Goal: Information Seeking & Learning: Compare options

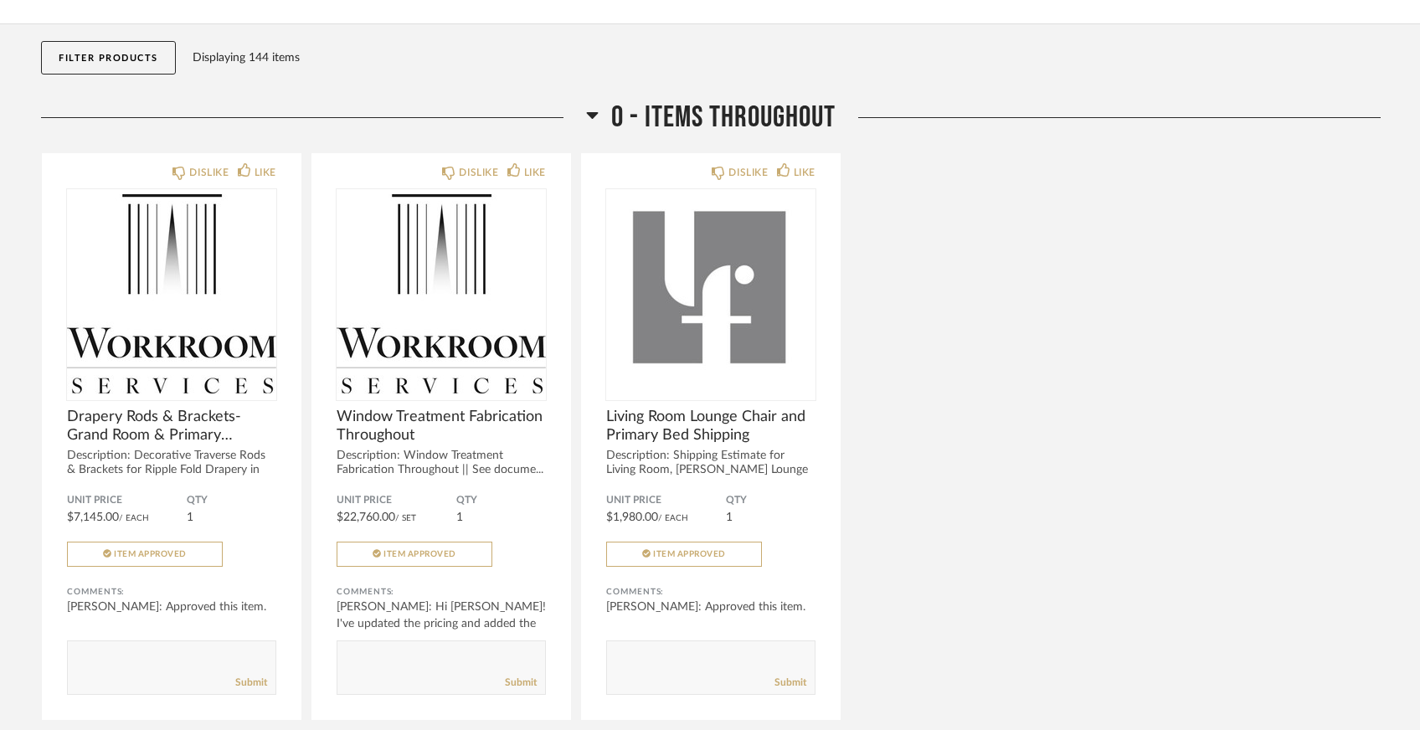
scroll to position [17, 0]
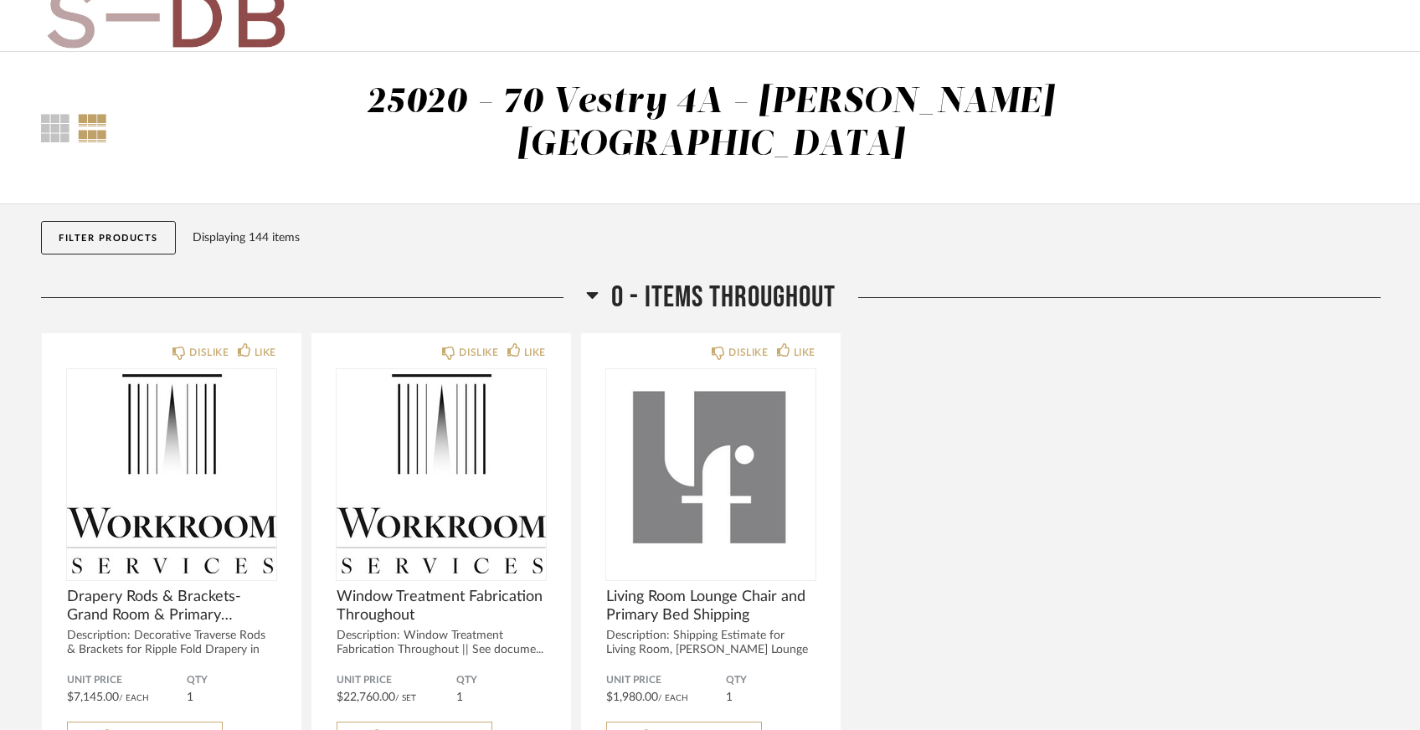
click at [116, 221] on button "Filter Products" at bounding box center [108, 237] width 135 height 33
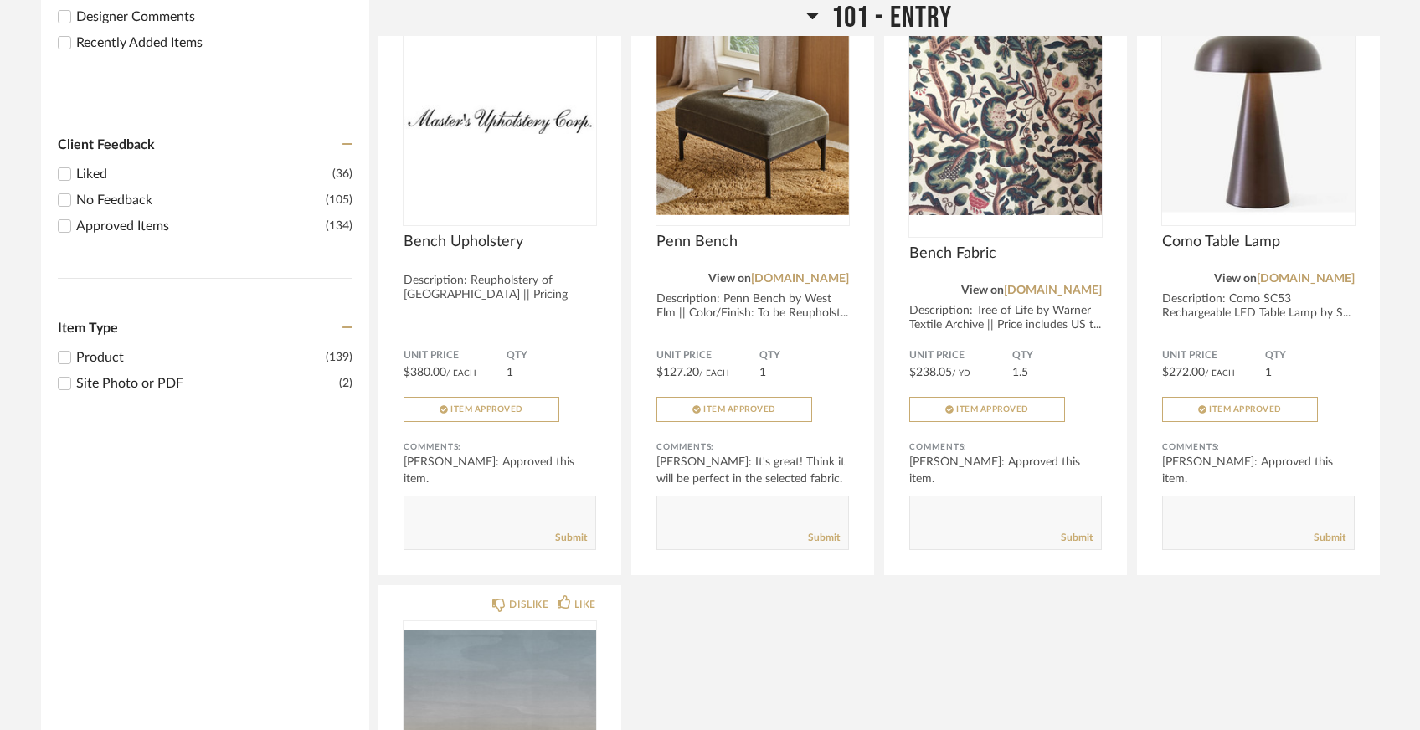
scroll to position [857, 0]
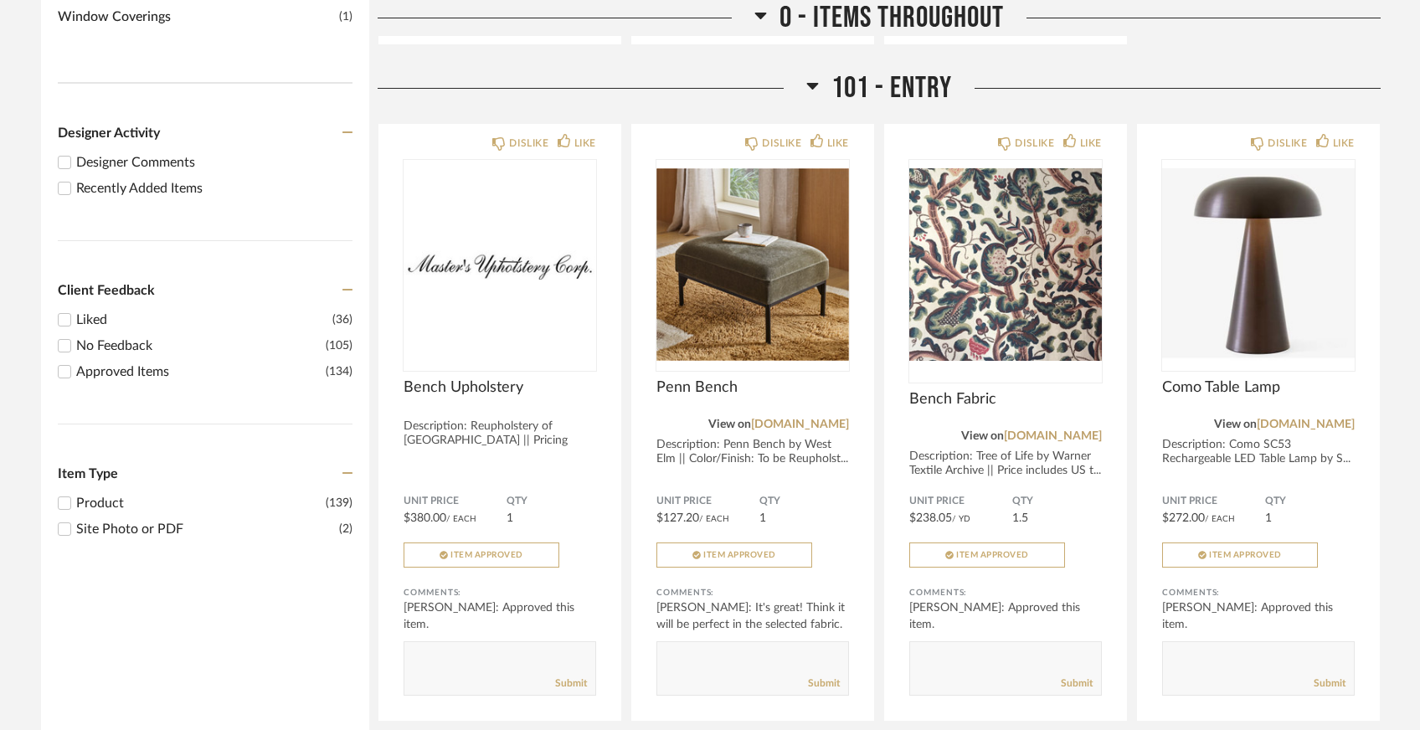
click at [66, 178] on input "Recently Added Items" at bounding box center [64, 188] width 20 height 20
checkbox input "true"
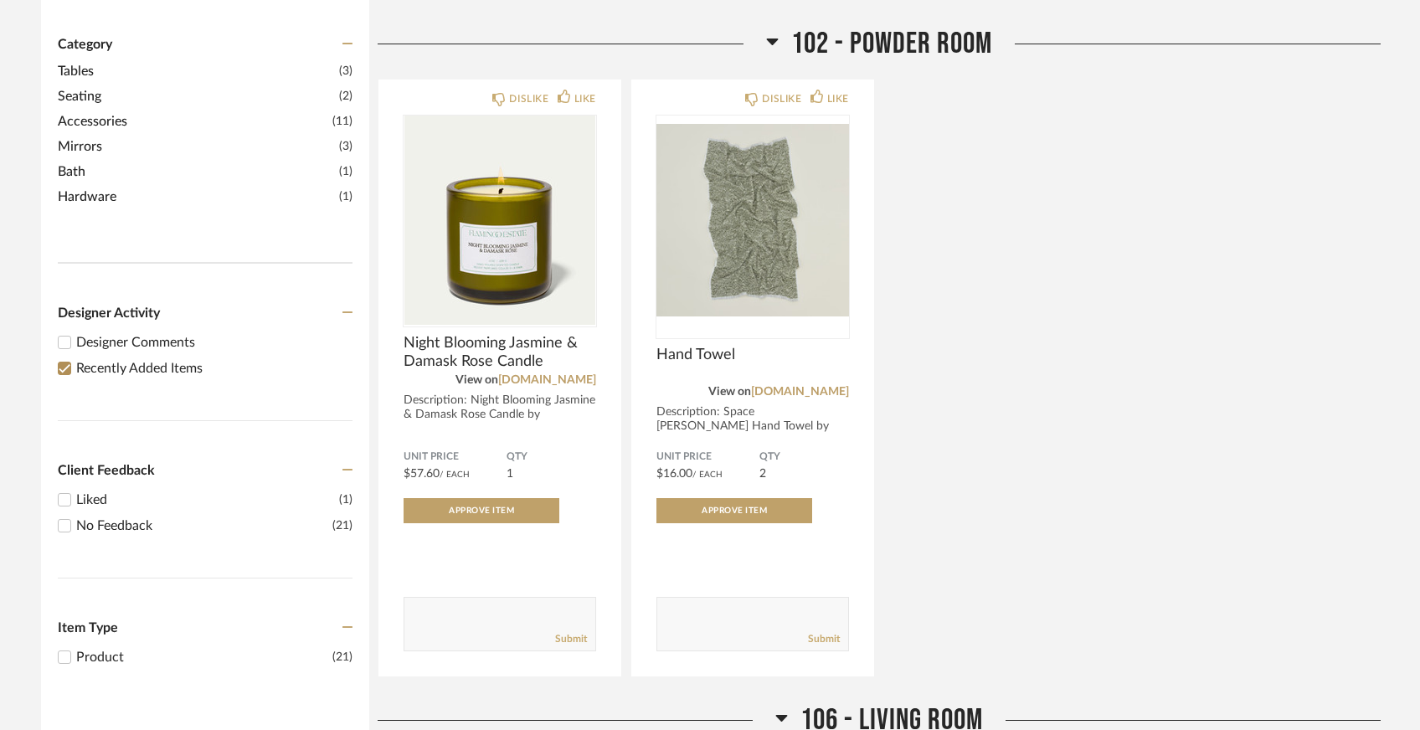
scroll to position [293, 0]
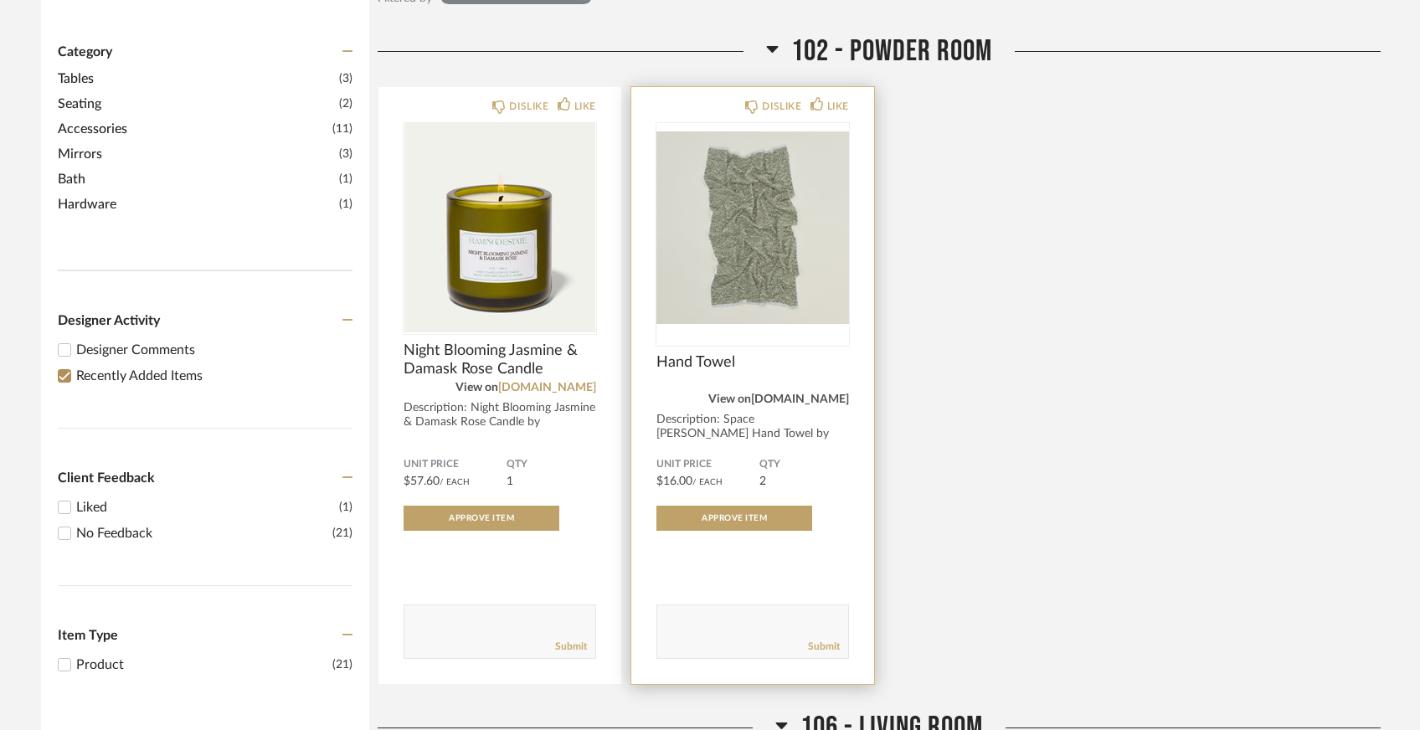
click at [796, 393] on link "[DOMAIN_NAME]" at bounding box center [800, 399] width 98 height 12
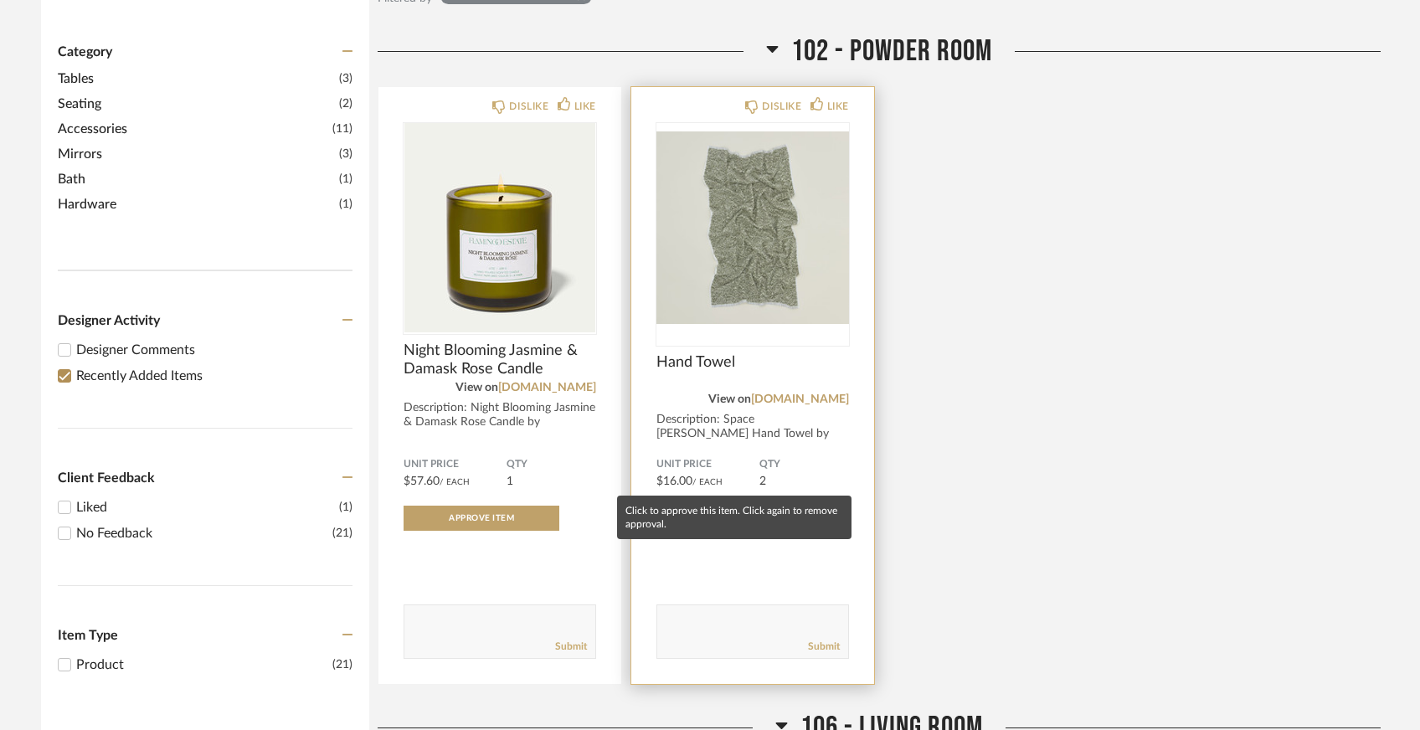
click at [704, 514] on span "Approve Item" at bounding box center [733, 518] width 65 height 8
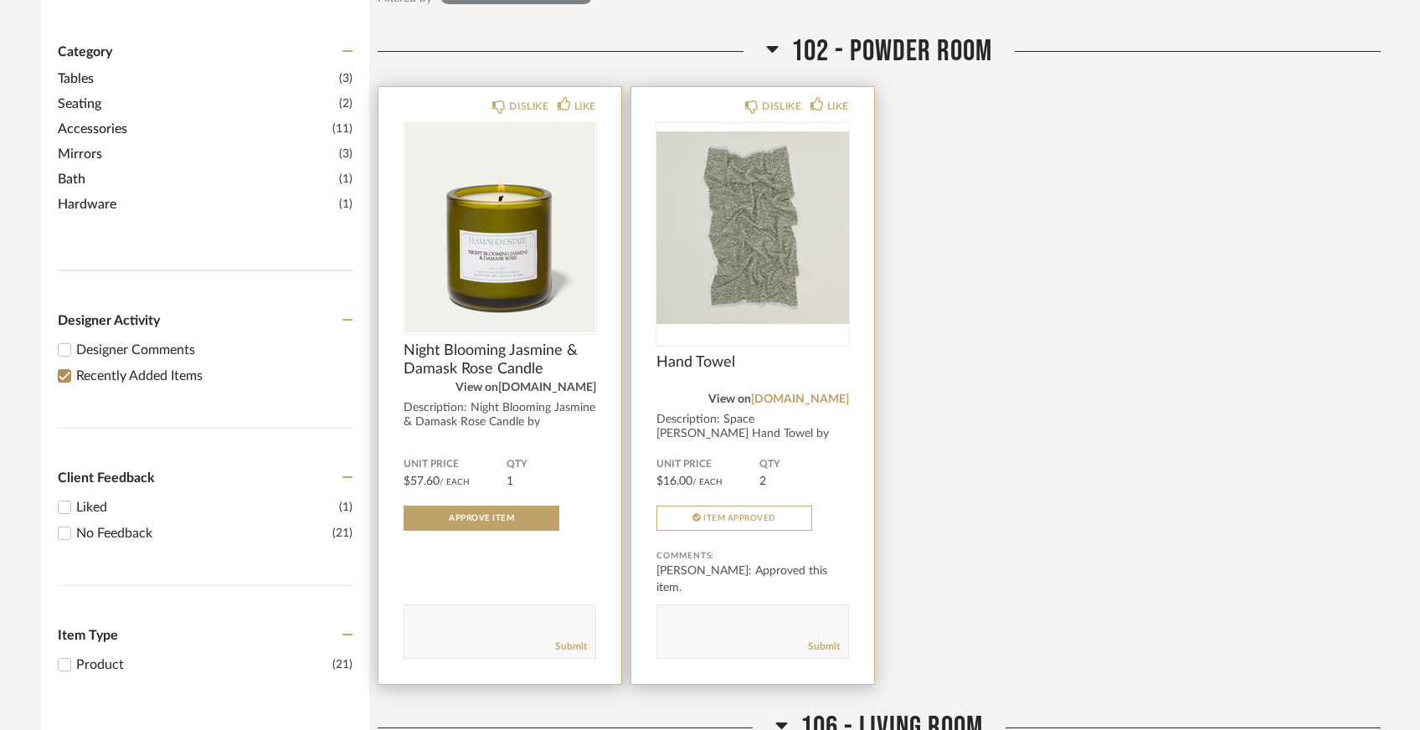
click at [567, 382] on link "[DOMAIN_NAME]" at bounding box center [547, 388] width 98 height 12
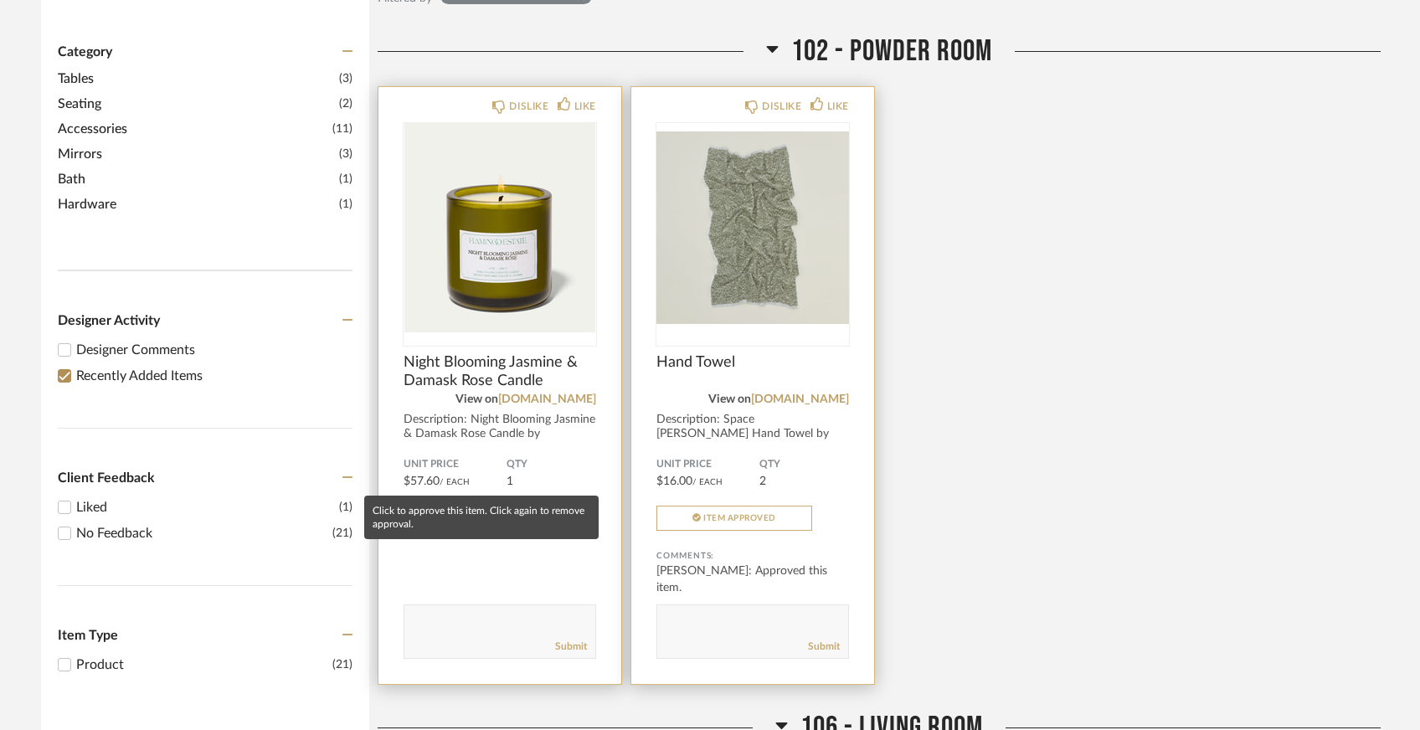
click at [476, 514] on span "Approve Item" at bounding box center [481, 518] width 65 height 8
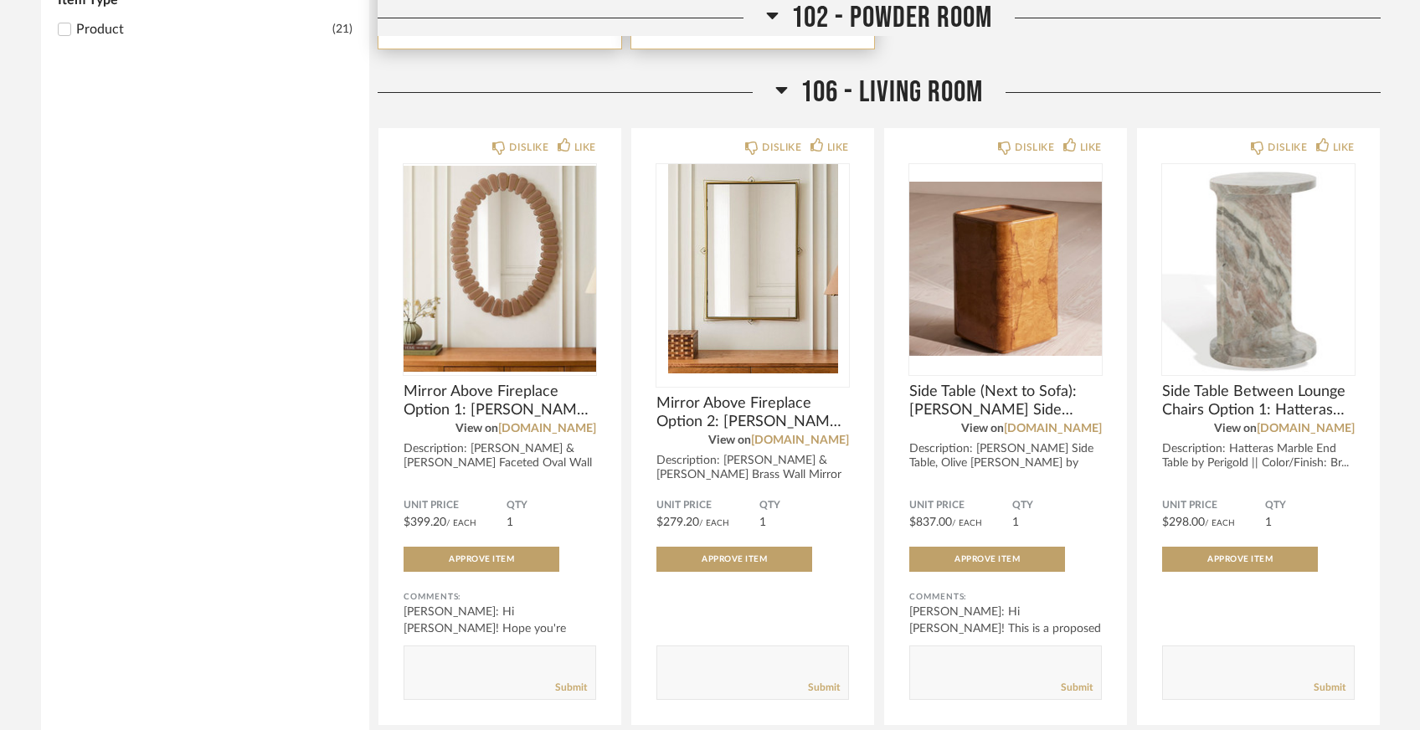
scroll to position [936, 0]
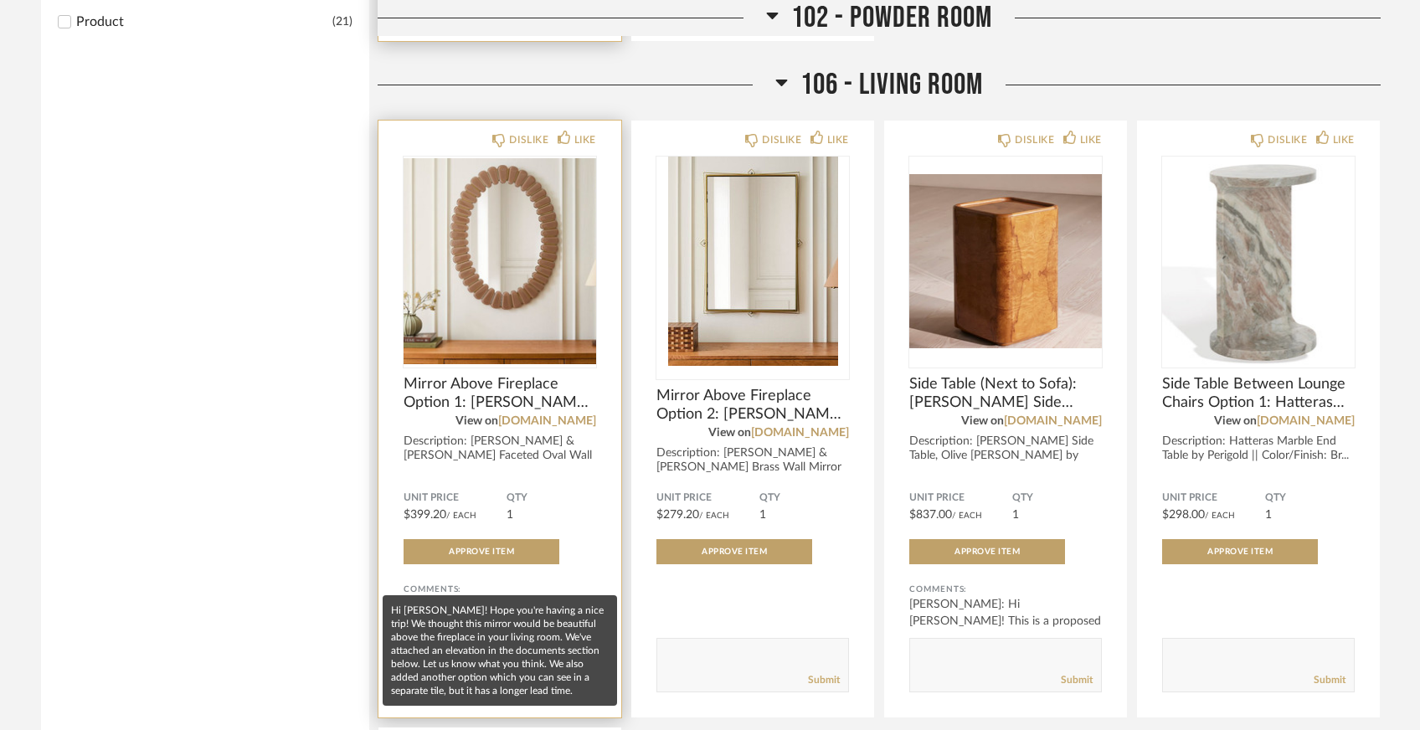
click at [507, 596] on div "[PERSON_NAME]: Hi [PERSON_NAME]! Hope you're having a nice trip! We thoug..." at bounding box center [499, 621] width 193 height 50
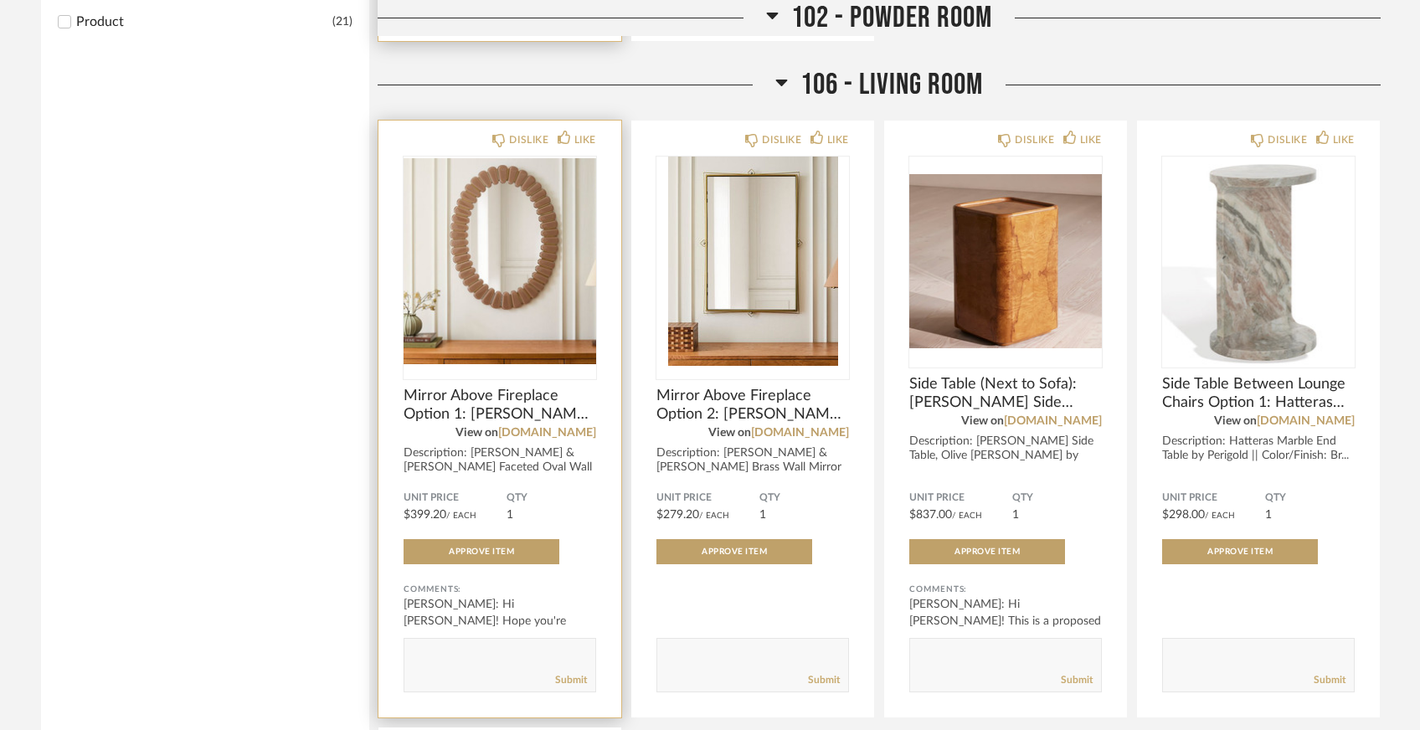
click at [0, 0] on img at bounding box center [0, 0] width 0 height 0
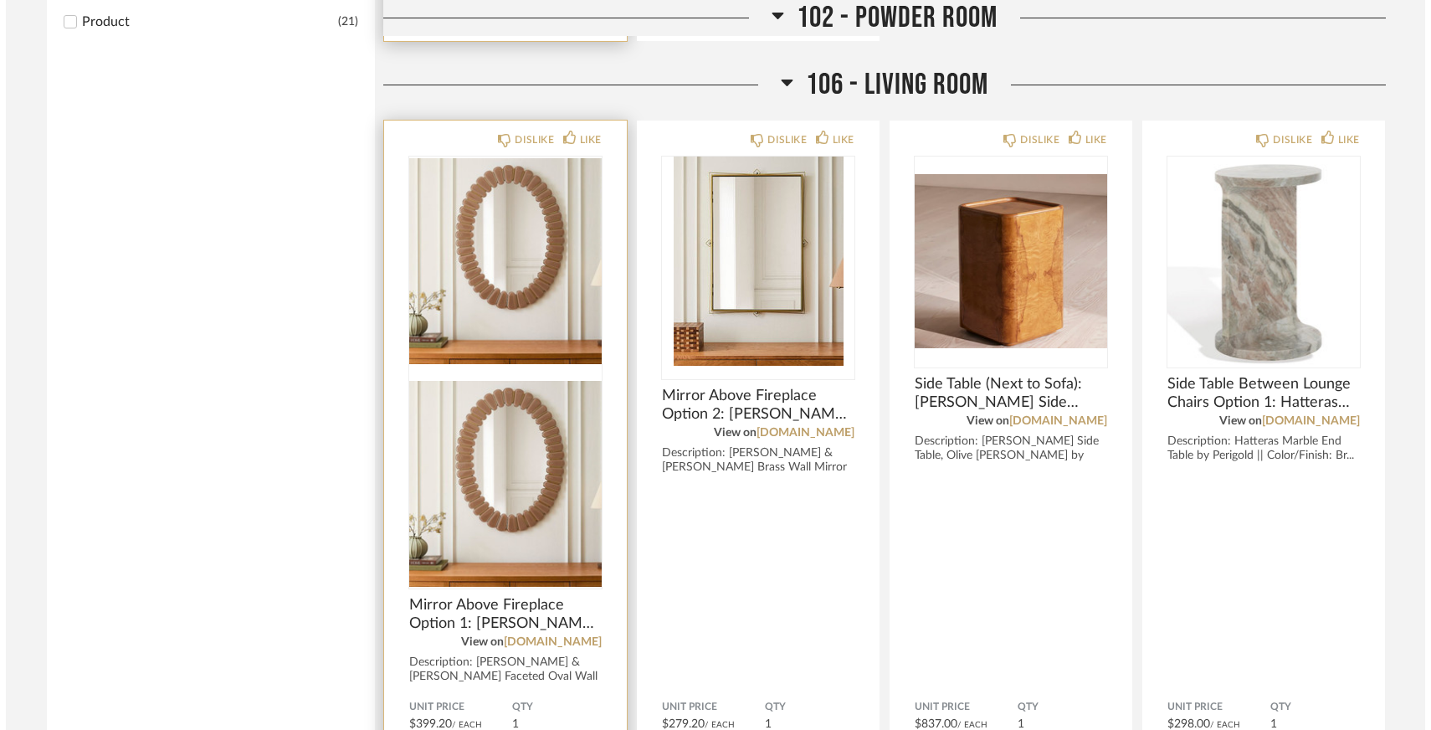
scroll to position [0, 0]
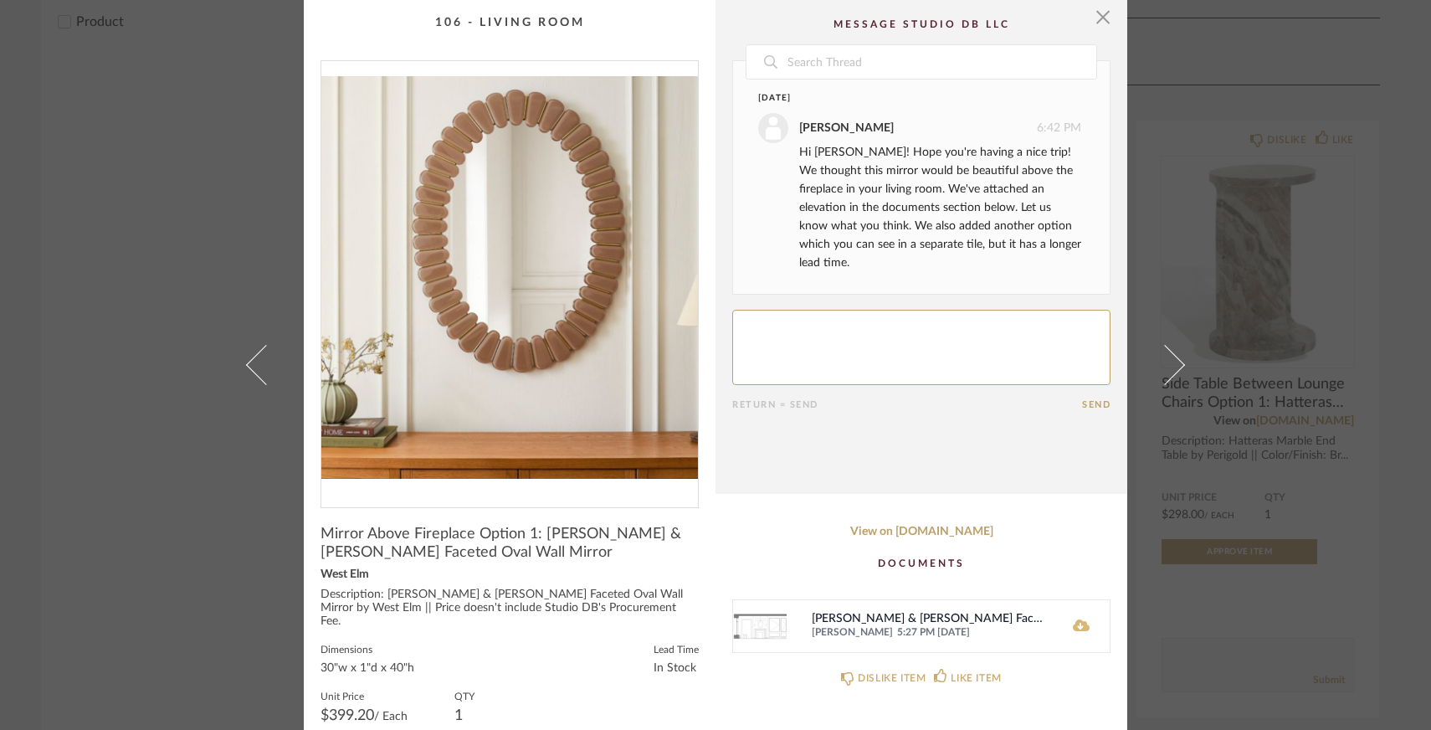
click at [1073, 625] on icon at bounding box center [1081, 625] width 17 height 12
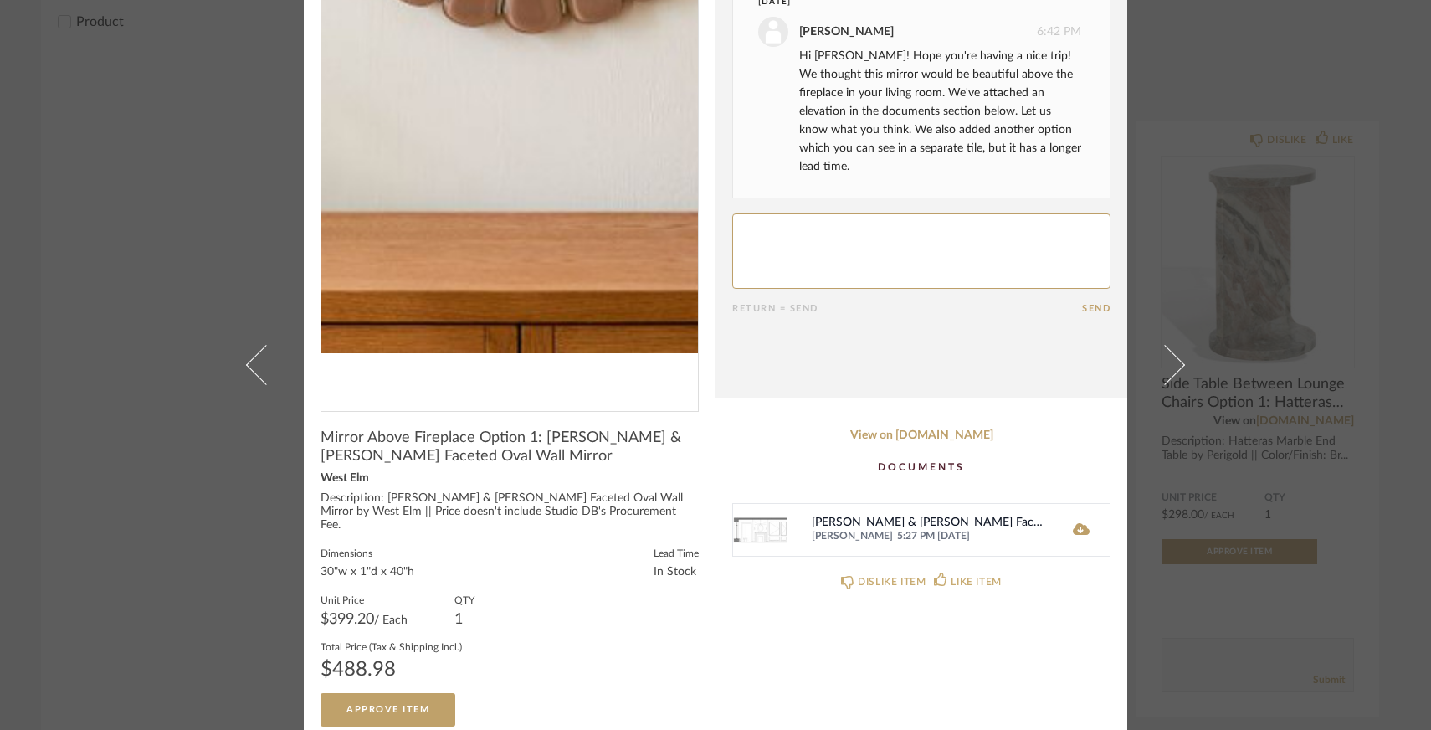
scroll to position [95, 0]
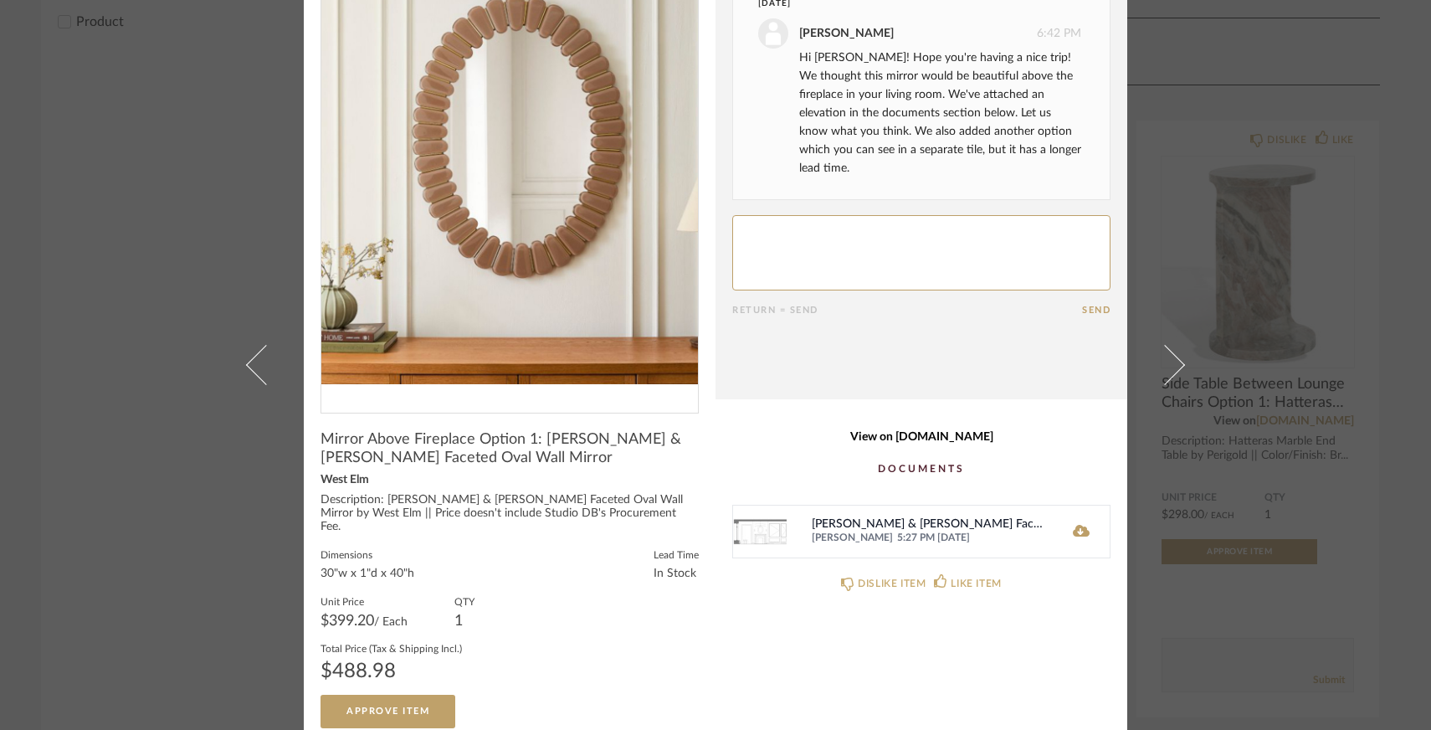
click at [919, 439] on link "View on [DOMAIN_NAME]" at bounding box center [921, 437] width 378 height 14
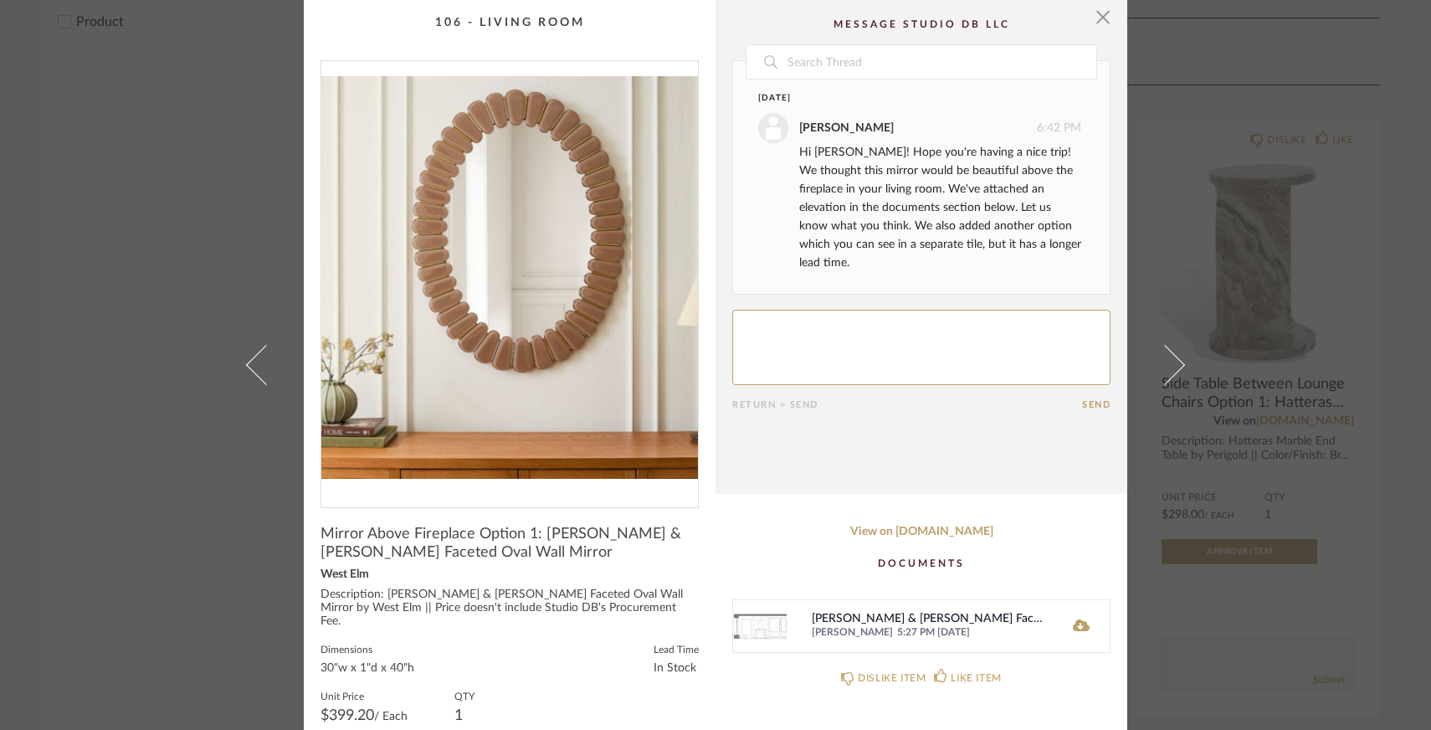
scroll to position [96, 0]
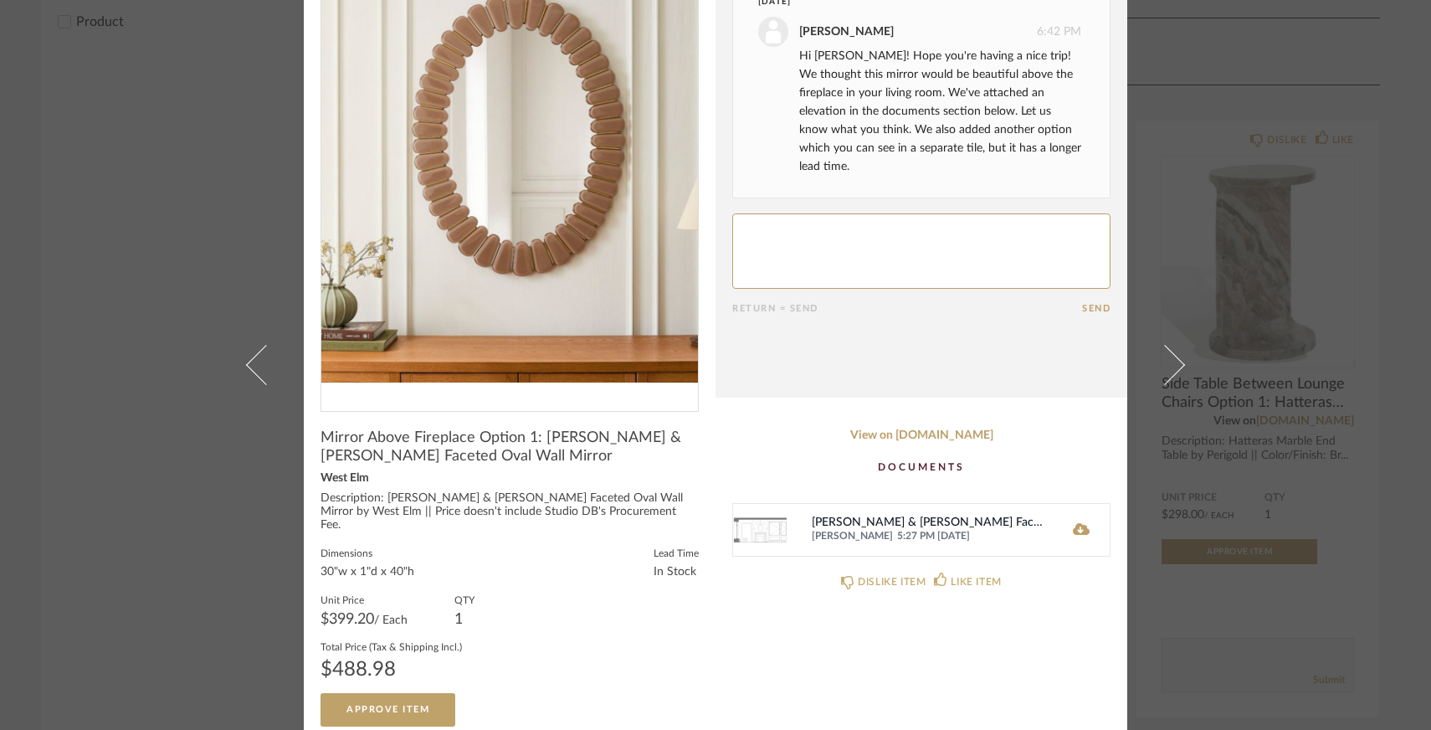
click at [537, 216] on img "0" at bounding box center [509, 181] width 377 height 433
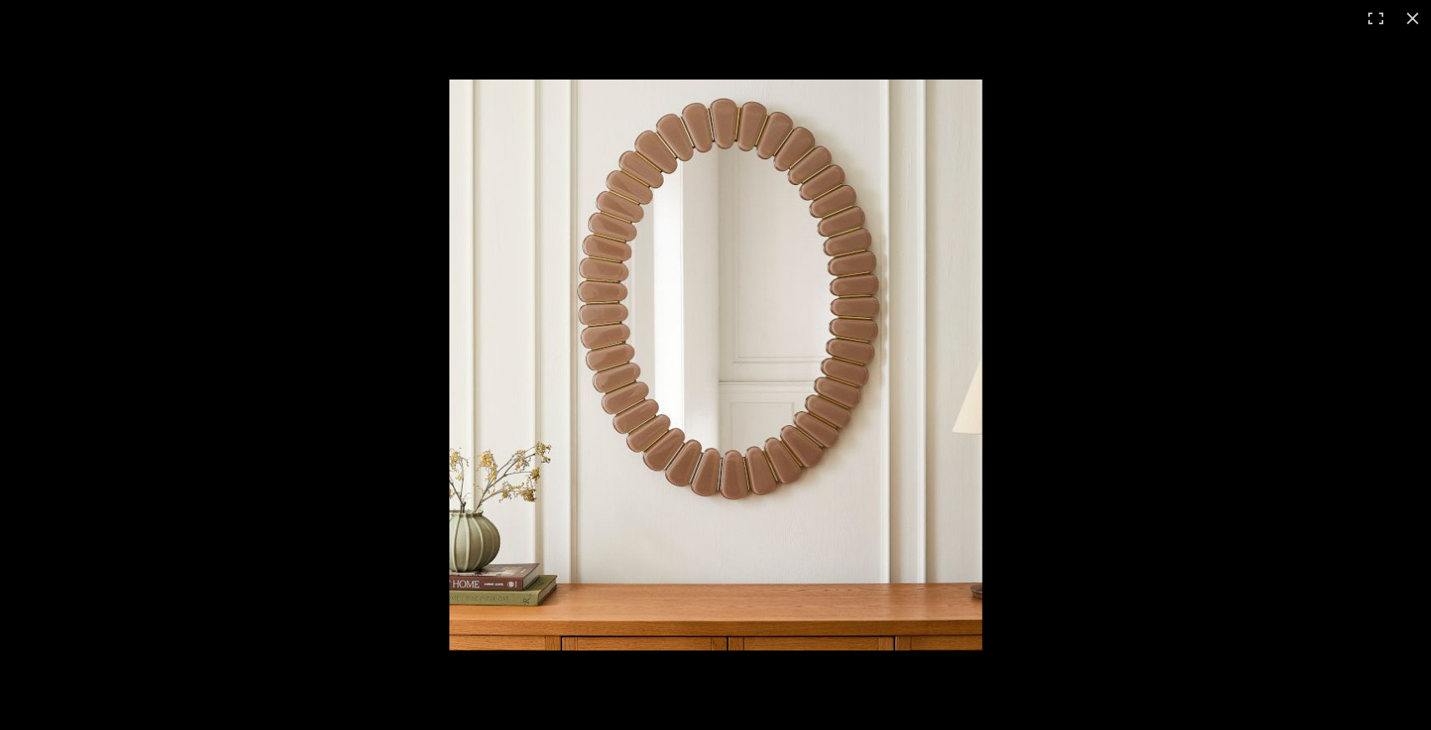
click at [962, 169] on img at bounding box center [715, 365] width 533 height 571
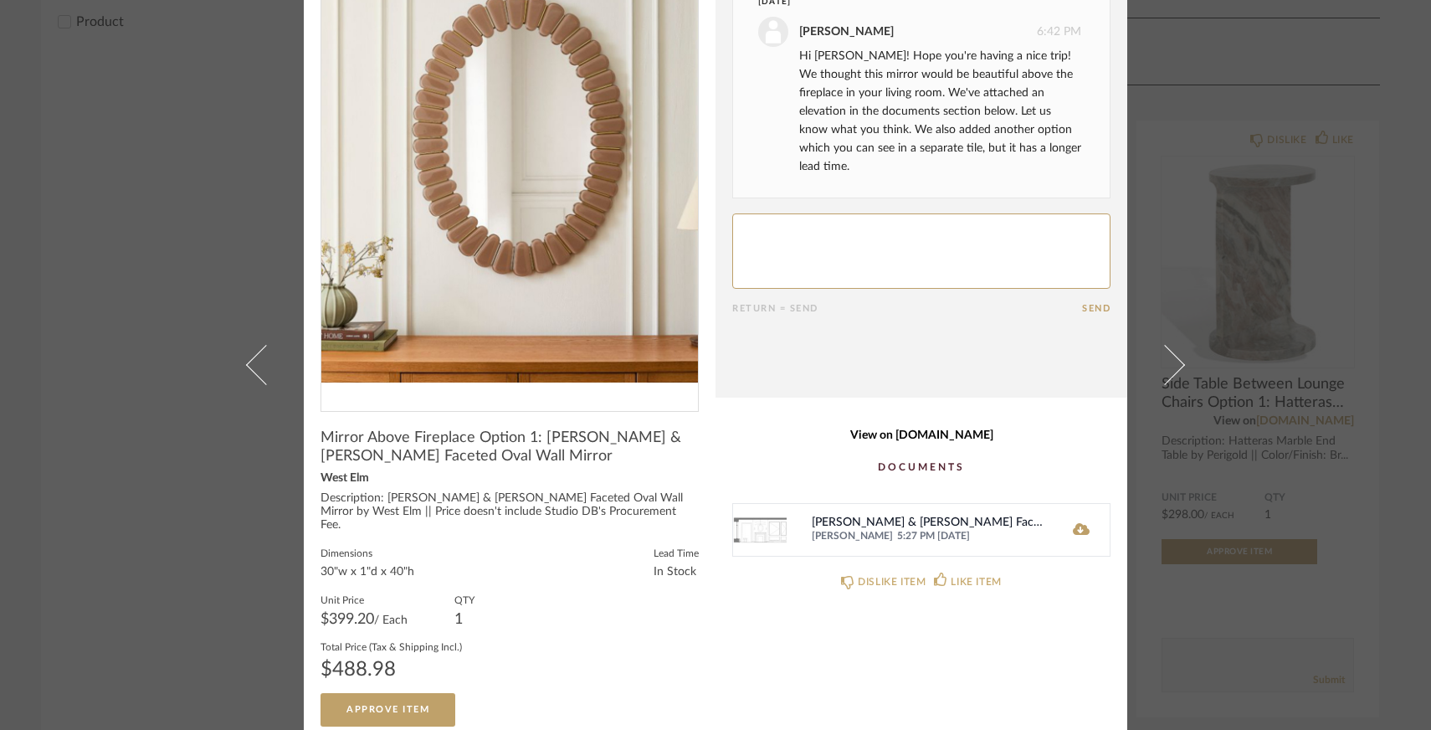
click at [917, 433] on link "View on [DOMAIN_NAME]" at bounding box center [921, 436] width 378 height 14
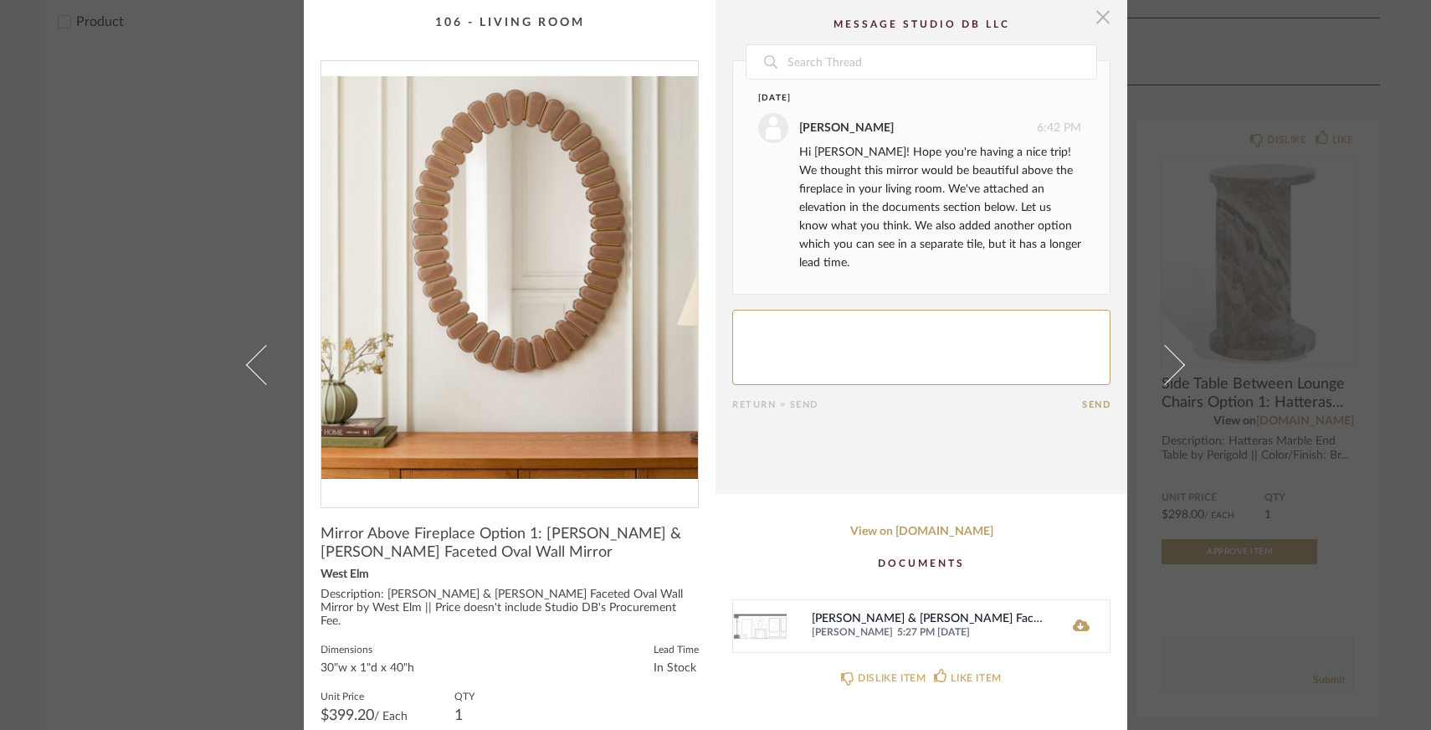
click at [1094, 24] on span "button" at bounding box center [1102, 16] width 33 height 33
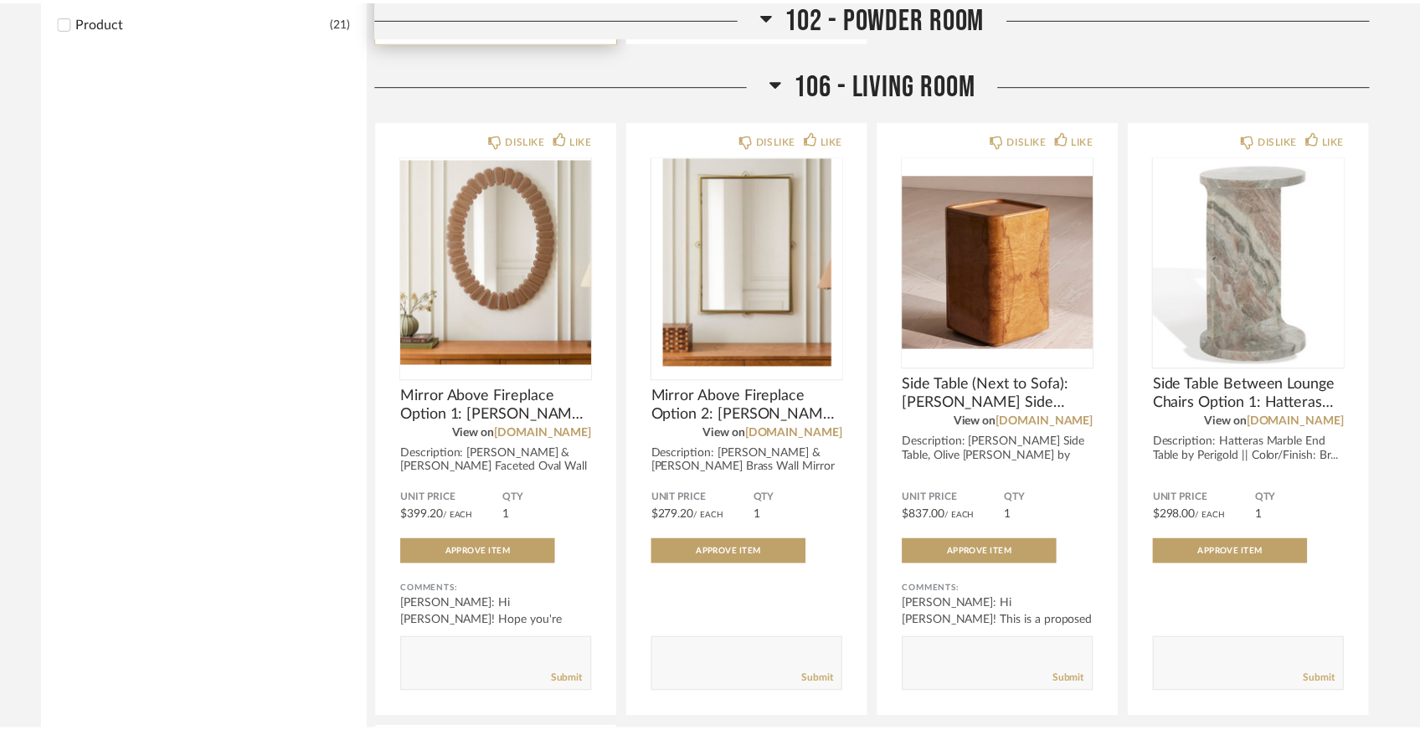
scroll to position [936, 0]
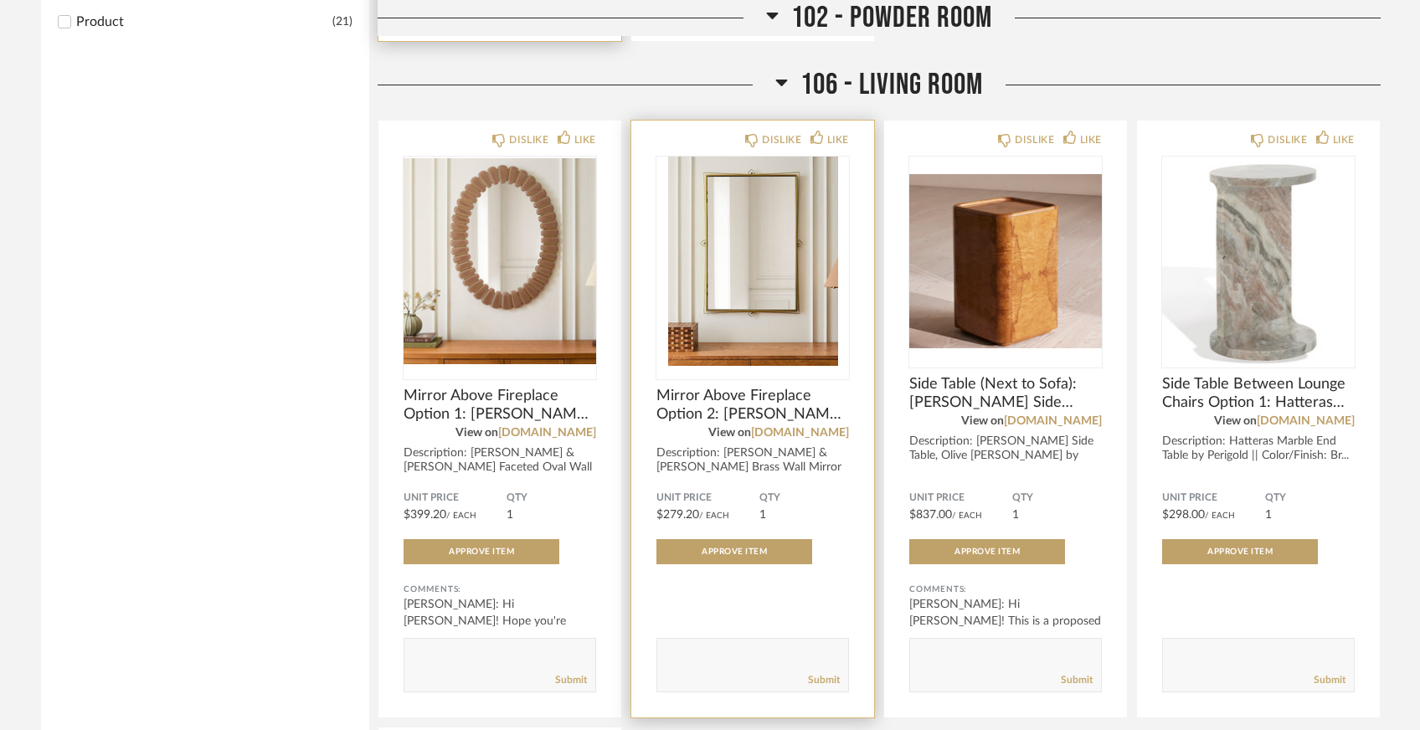
click at [784, 308] on img "0" at bounding box center [752, 261] width 193 height 209
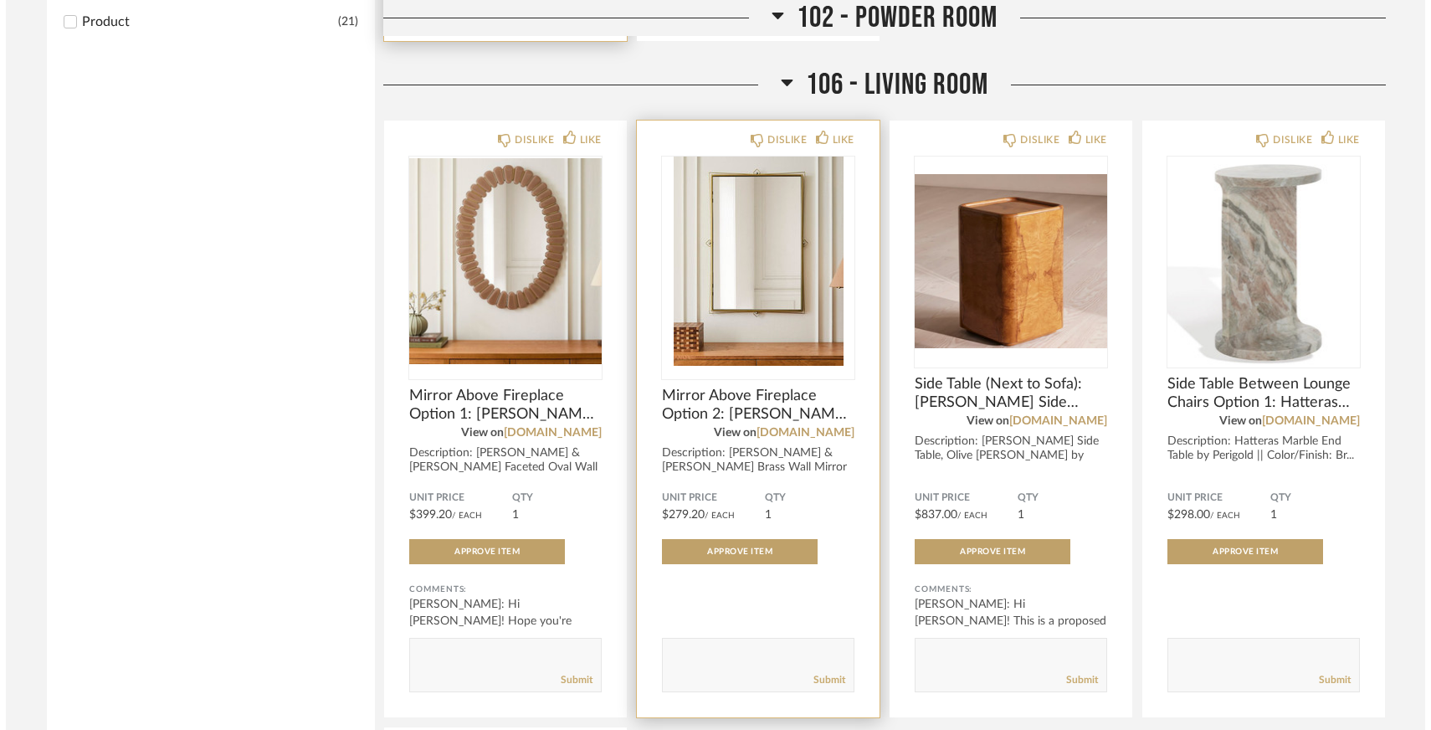
scroll to position [0, 0]
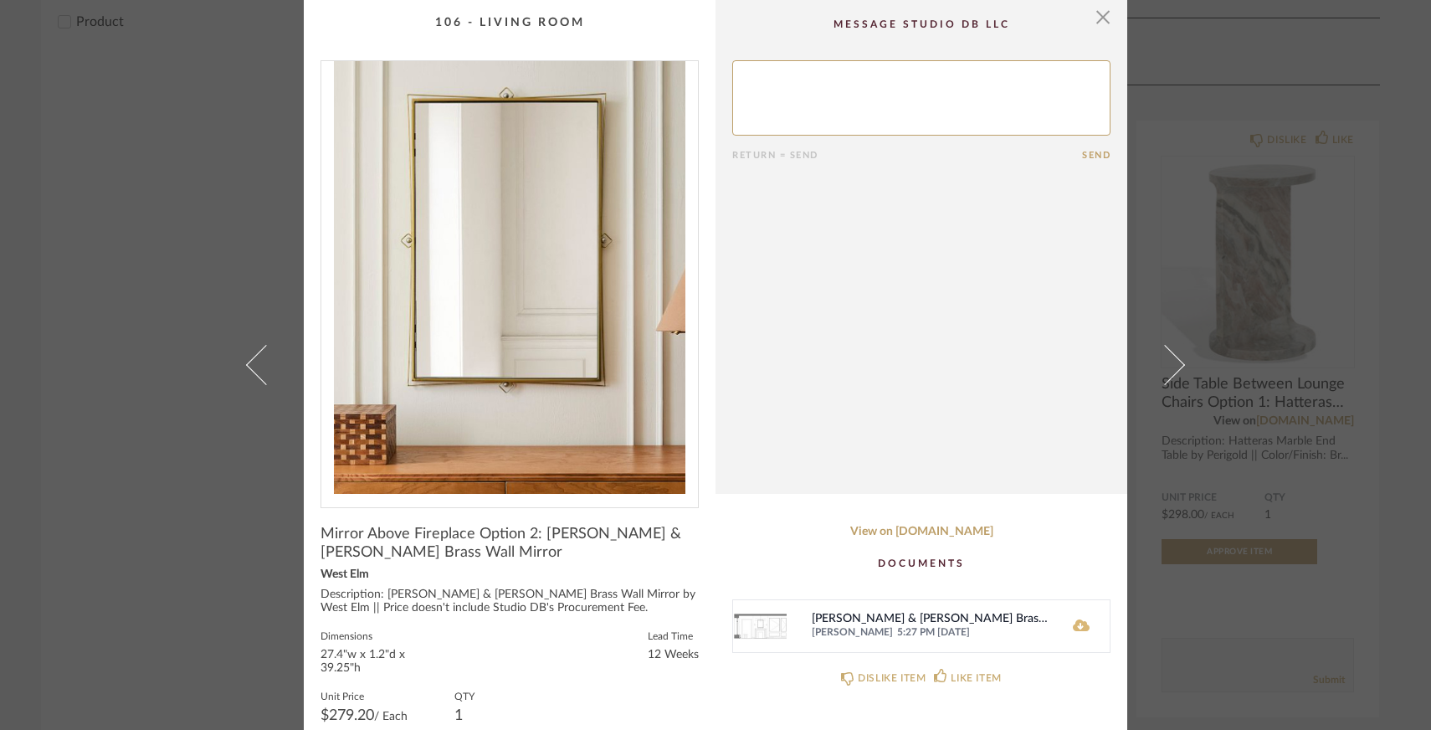
click at [1075, 628] on icon at bounding box center [1081, 625] width 17 height 13
click at [911, 533] on link "View on [DOMAIN_NAME]" at bounding box center [921, 532] width 378 height 14
click at [1095, 28] on span "button" at bounding box center [1102, 16] width 33 height 33
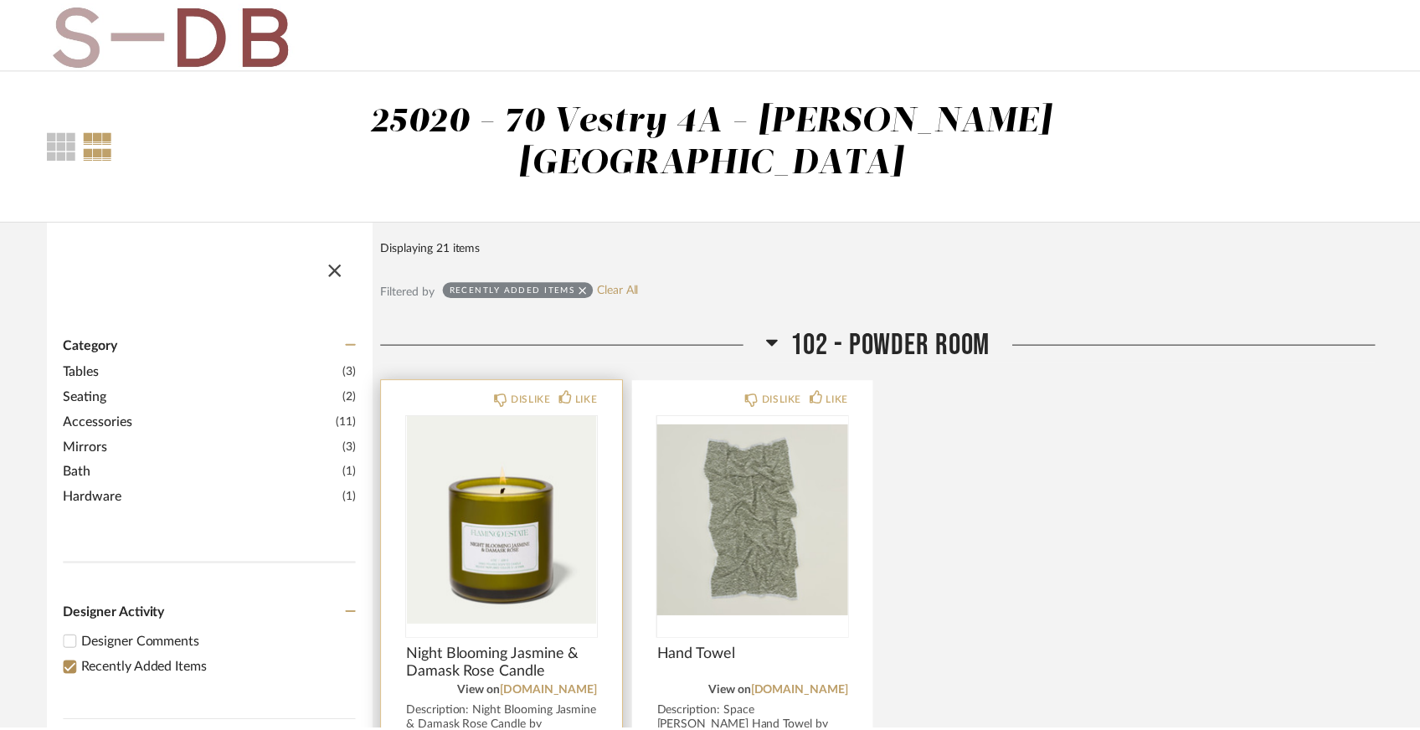
scroll to position [936, 0]
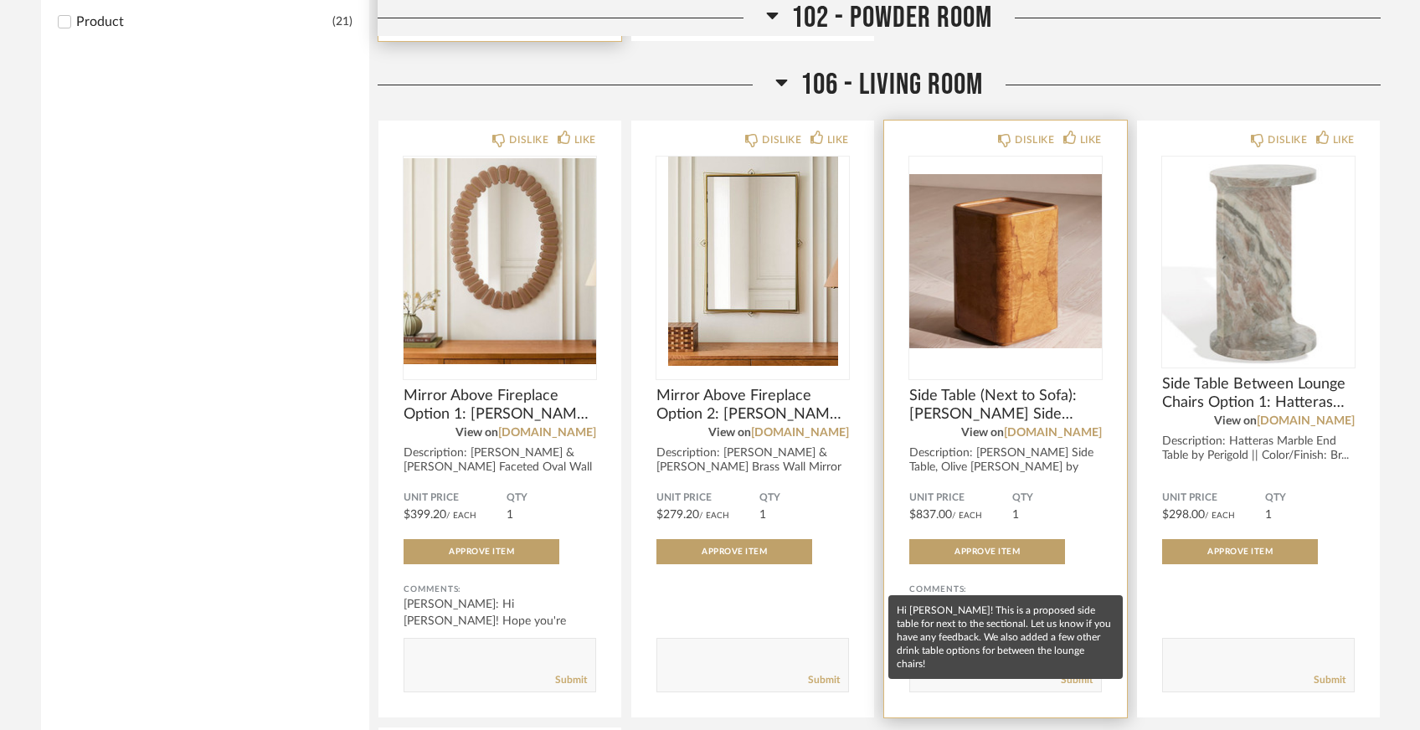
click at [998, 596] on div "[PERSON_NAME]: Hi [PERSON_NAME]! This is a proposed side table for next to the …" at bounding box center [1005, 621] width 193 height 50
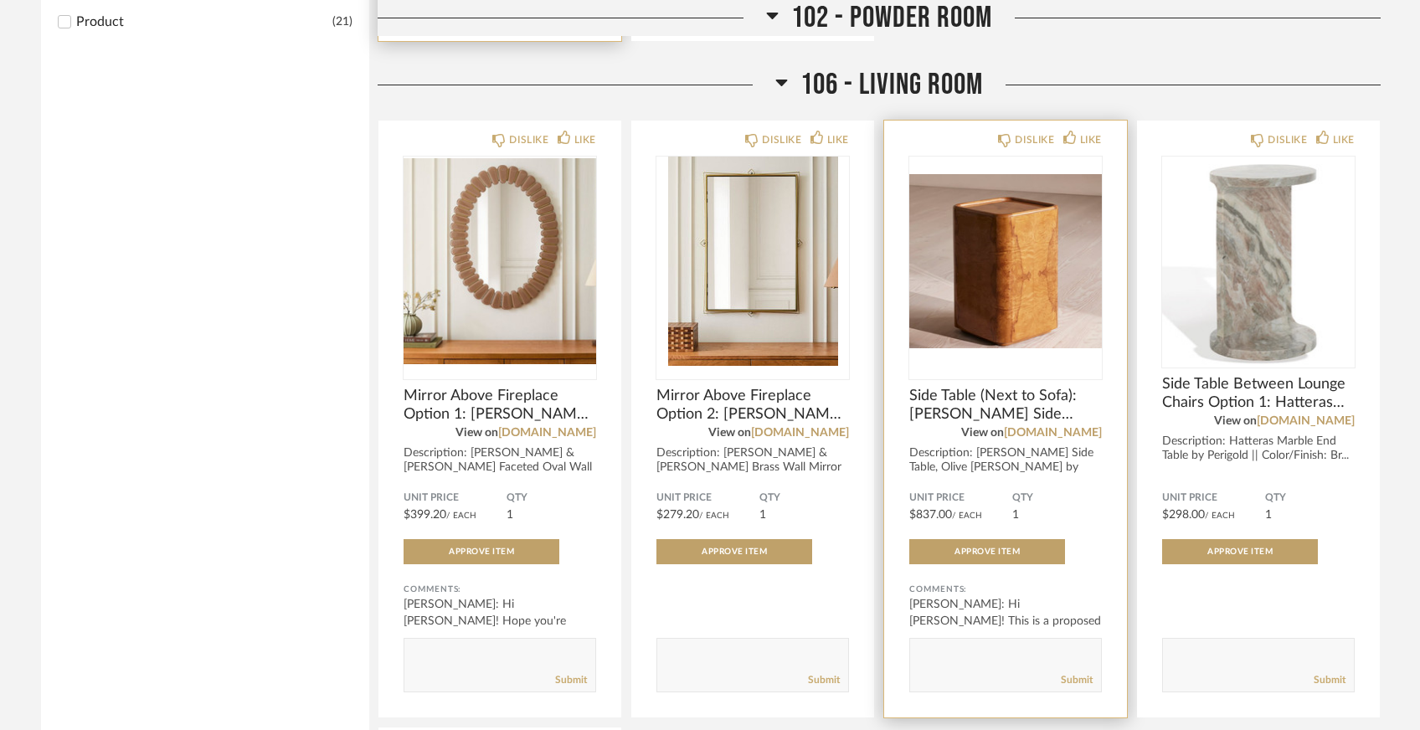
click at [973, 300] on img "0" at bounding box center [1005, 261] width 193 height 209
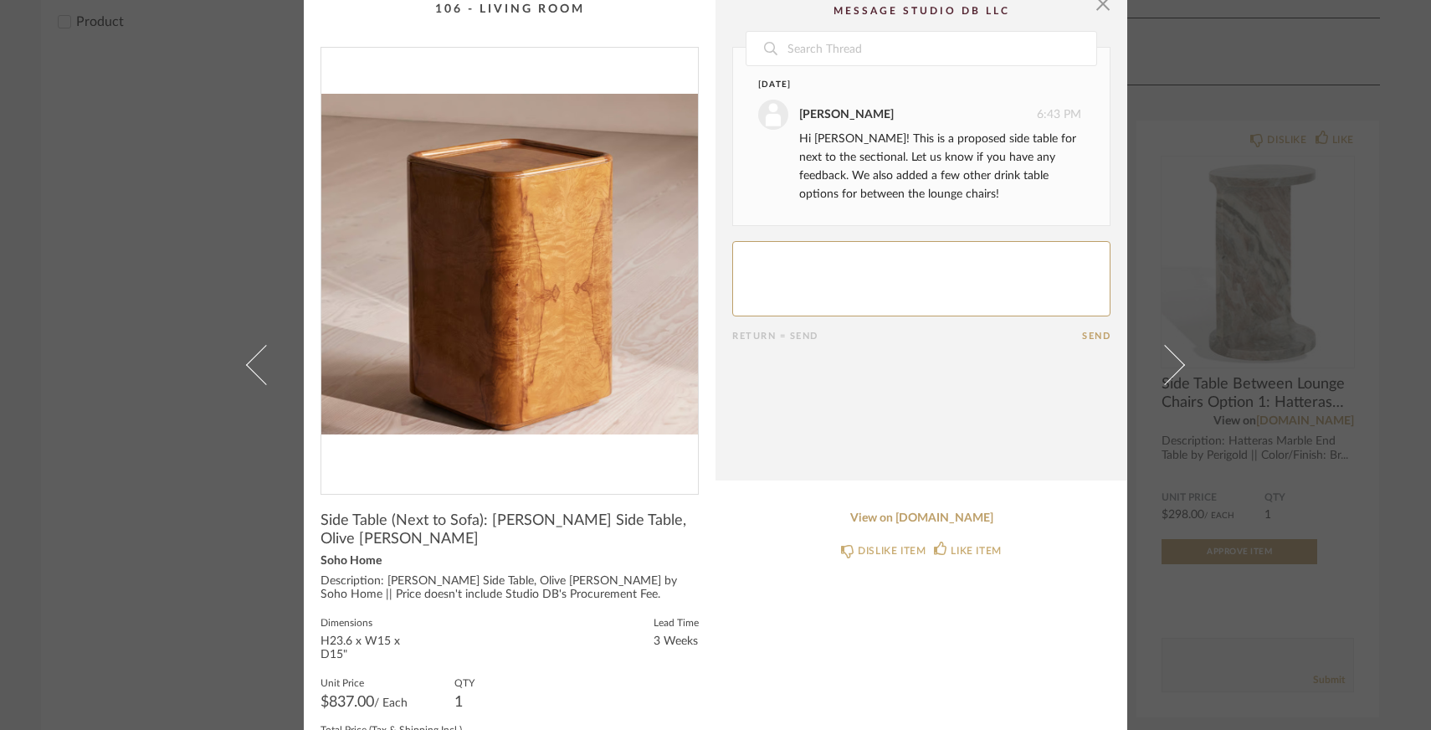
scroll to position [0, 0]
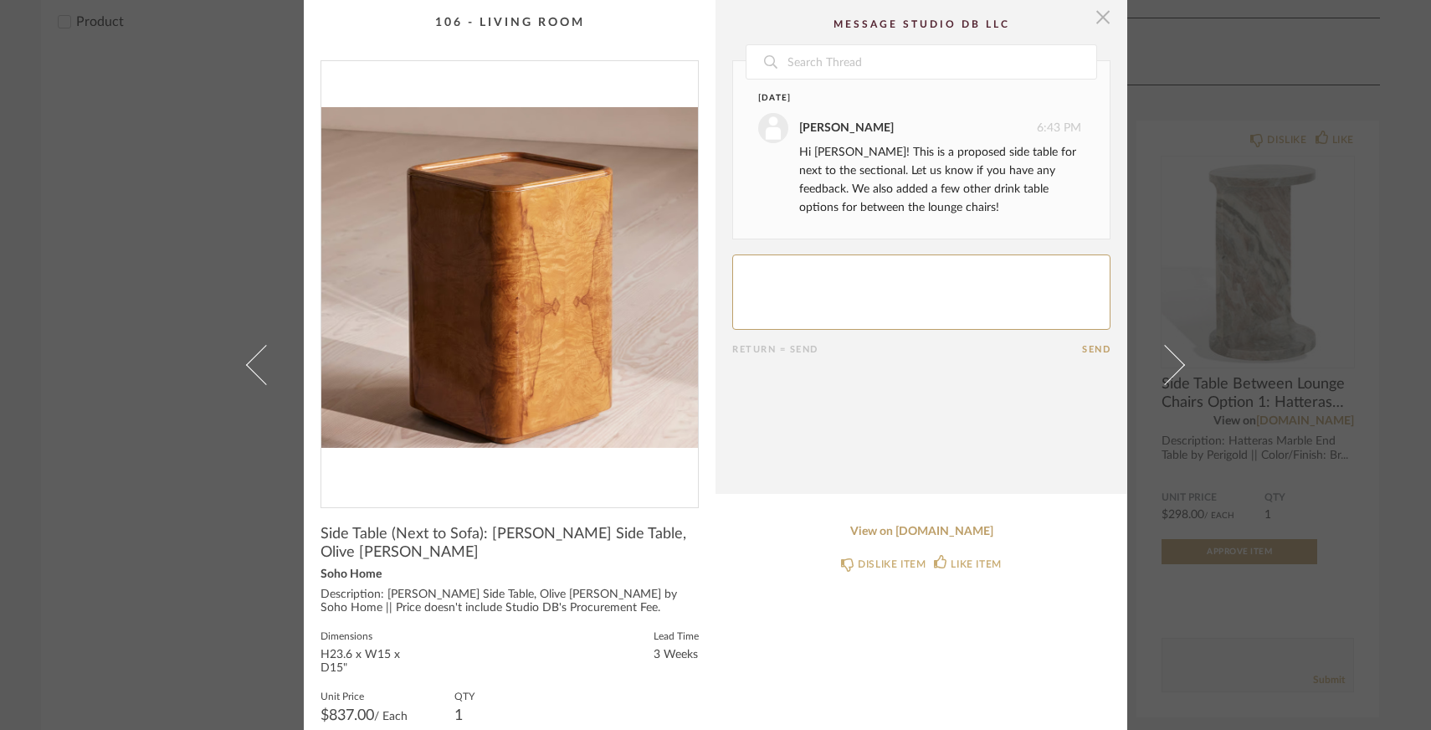
click at [1096, 18] on span "button" at bounding box center [1102, 16] width 33 height 33
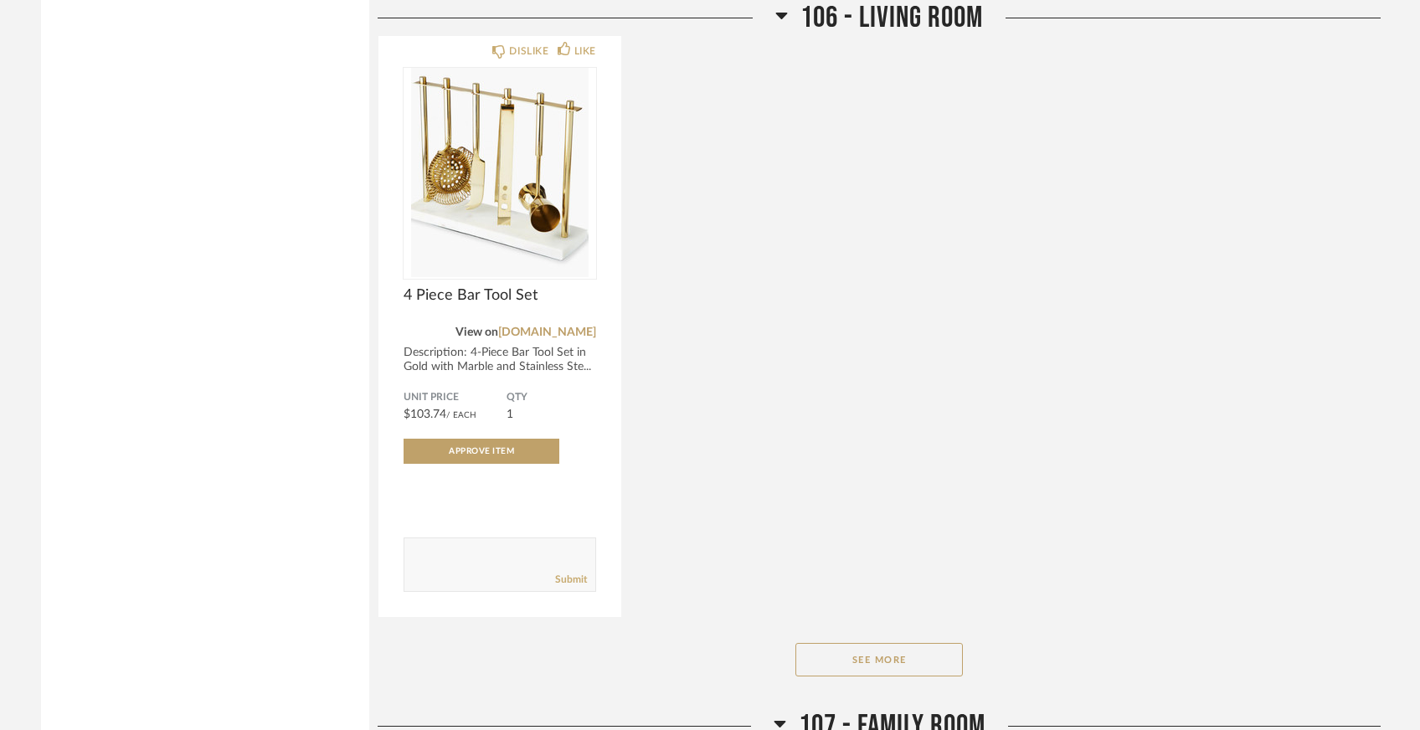
scroll to position [1645, 0]
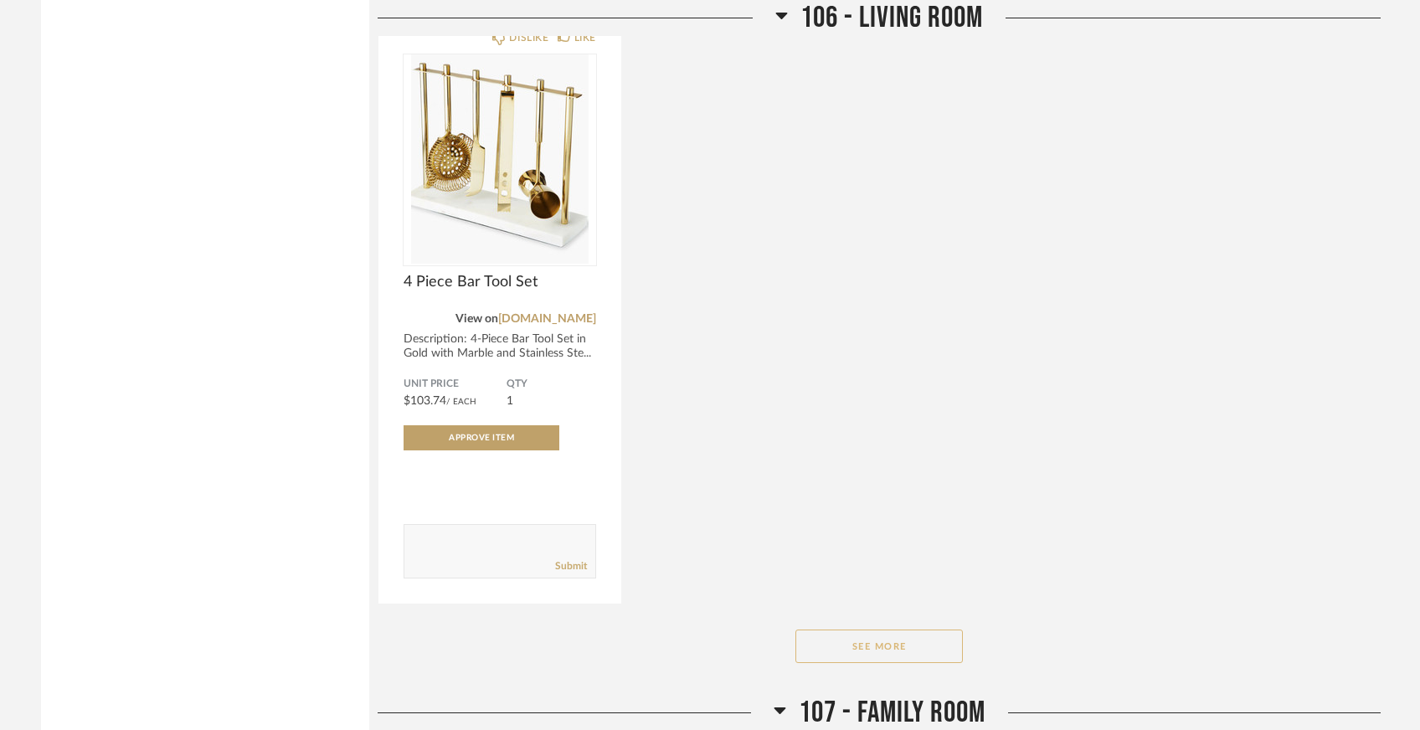
click at [819, 629] on button "See More" at bounding box center [878, 645] width 167 height 33
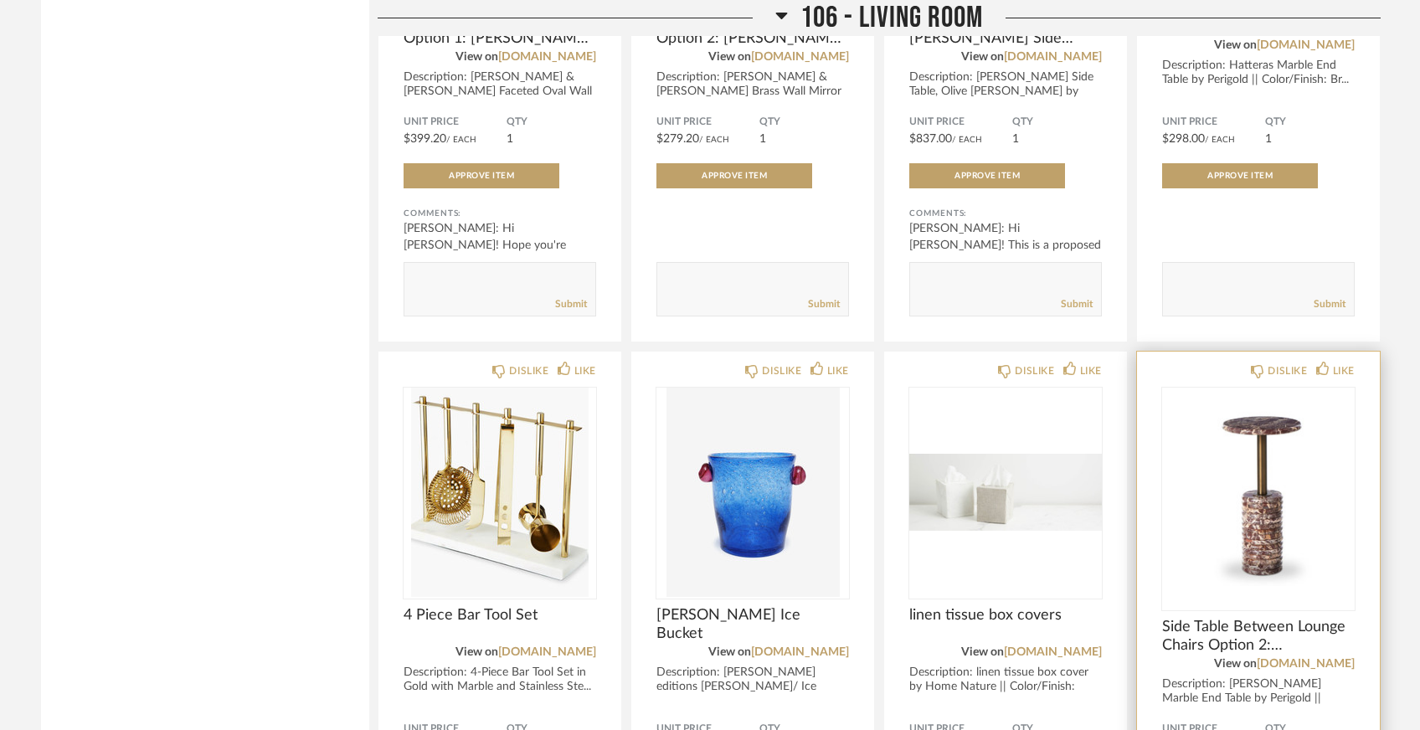
scroll to position [1377, 0]
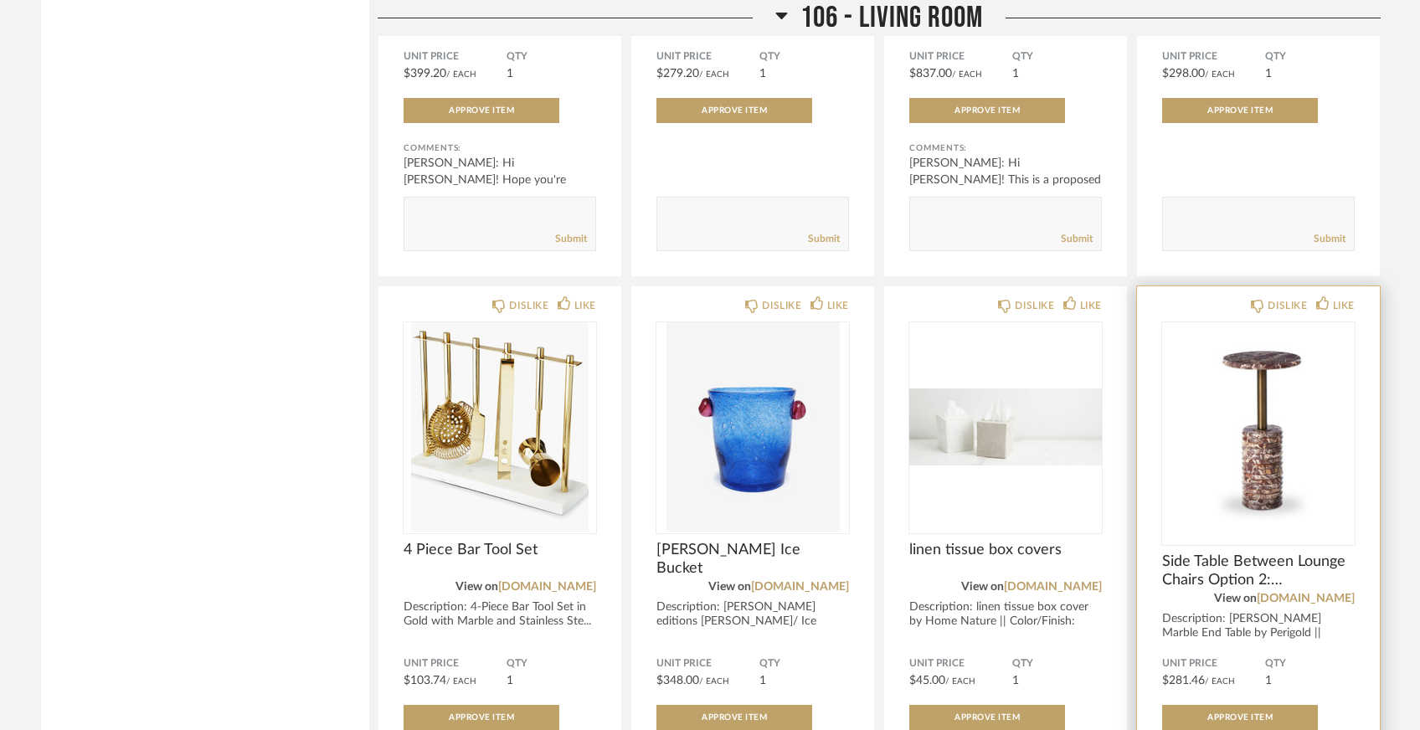
click at [1261, 398] on img "0" at bounding box center [1258, 426] width 193 height 209
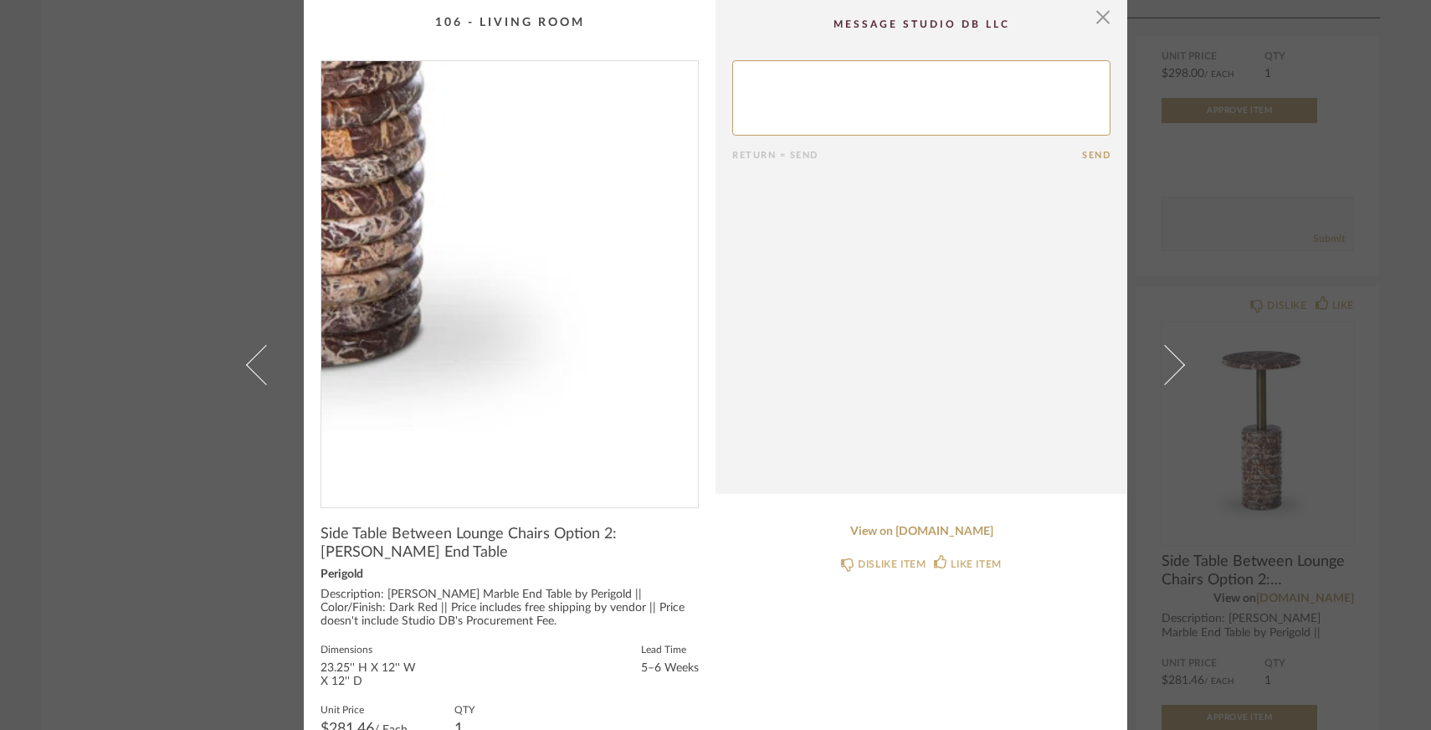
scroll to position [122, 0]
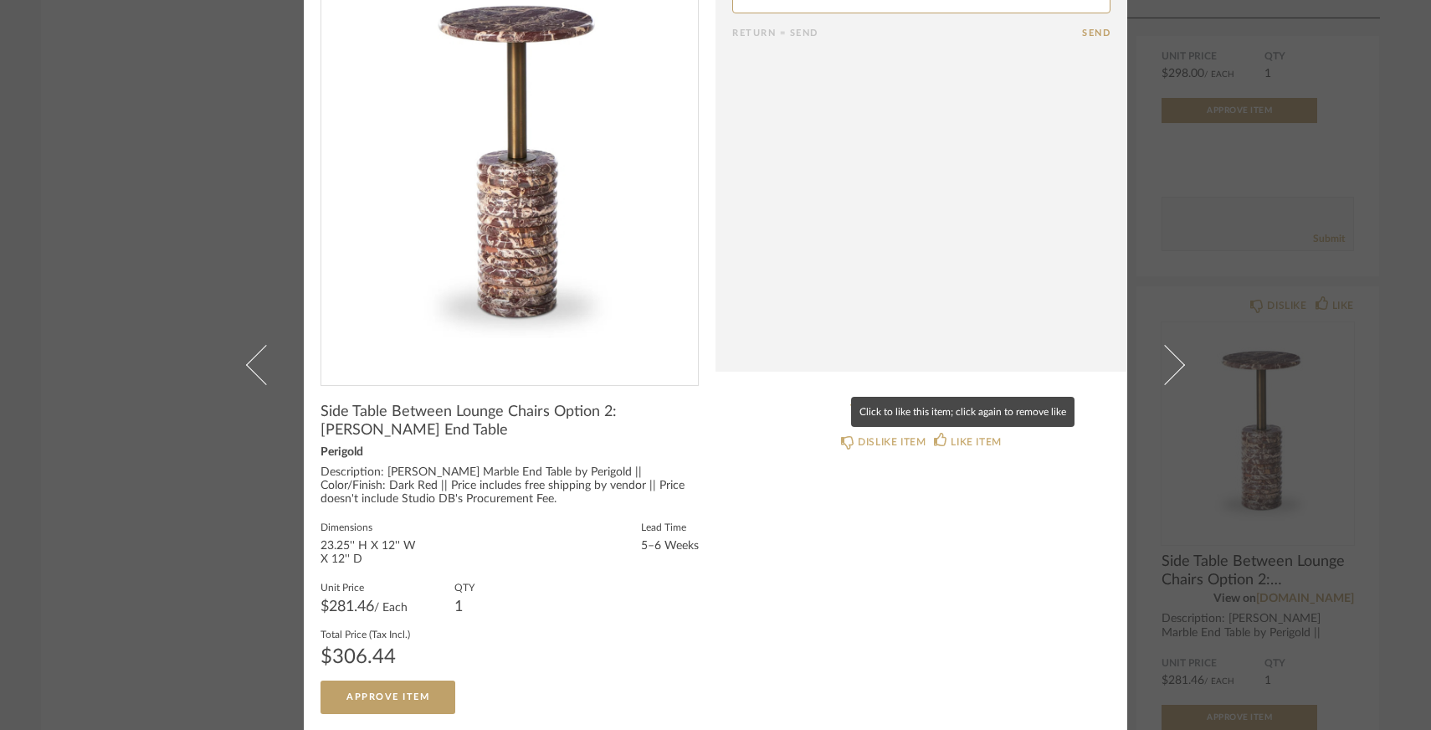
click at [933, 413] on mat-tooltip-component "Click to like this item; click again to remove like" at bounding box center [962, 412] width 223 height 30
click at [948, 408] on link "View on [DOMAIN_NAME]" at bounding box center [921, 410] width 378 height 14
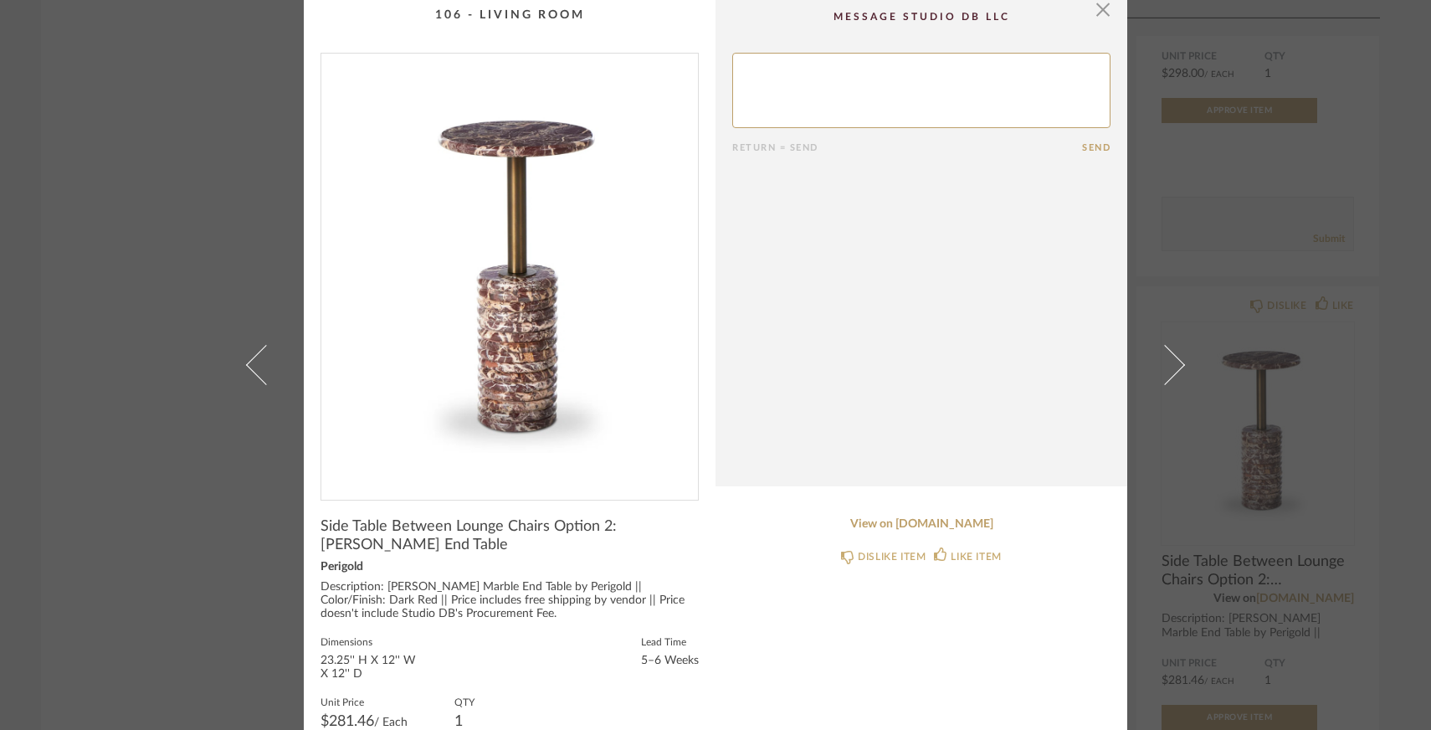
scroll to position [0, 0]
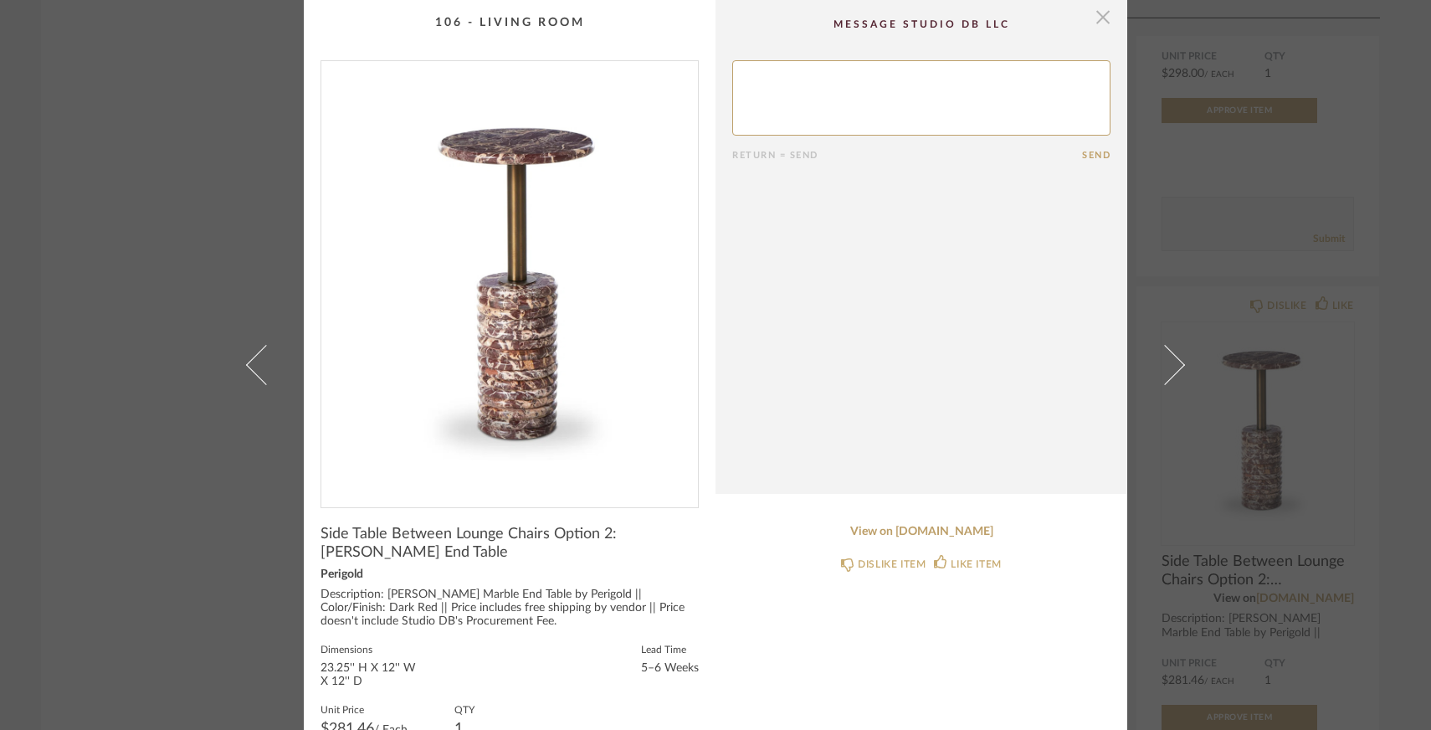
click at [1098, 30] on span "button" at bounding box center [1102, 16] width 33 height 33
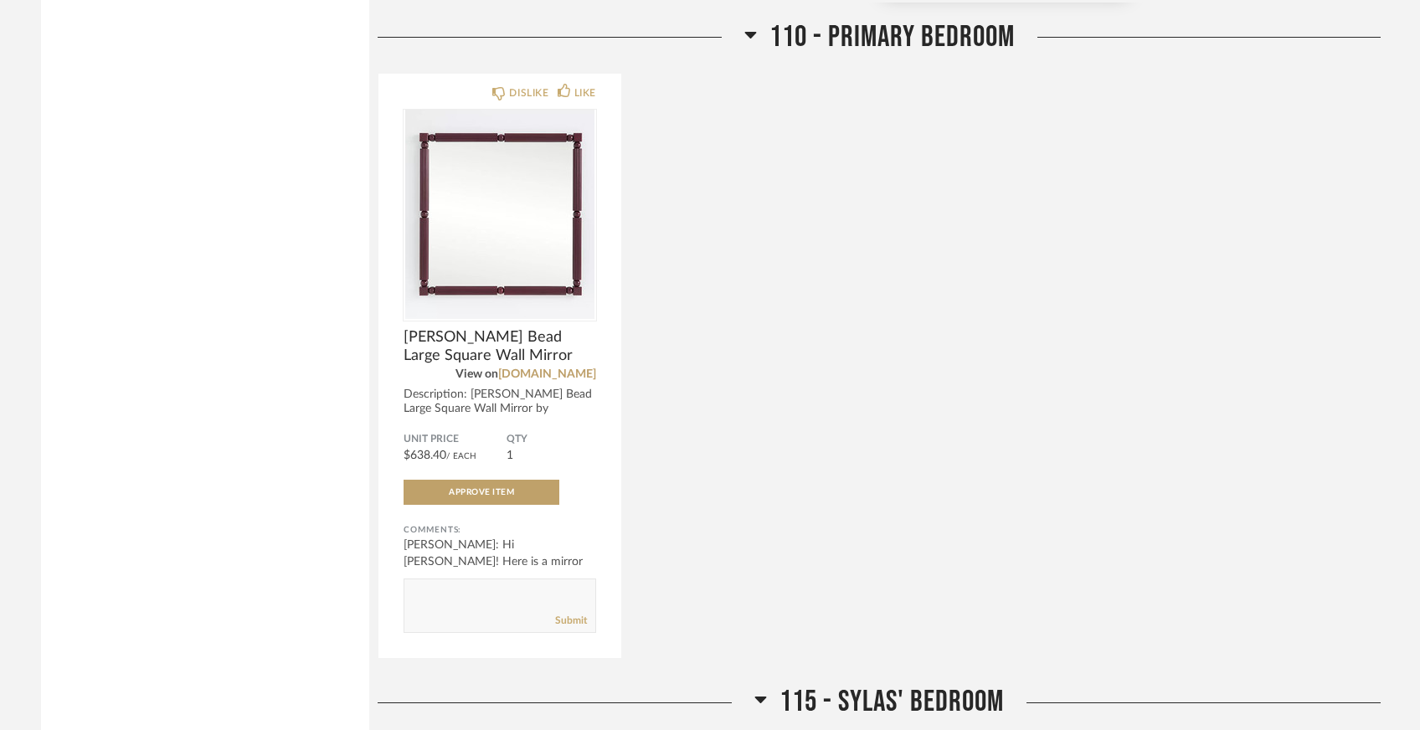
scroll to position [3554, 0]
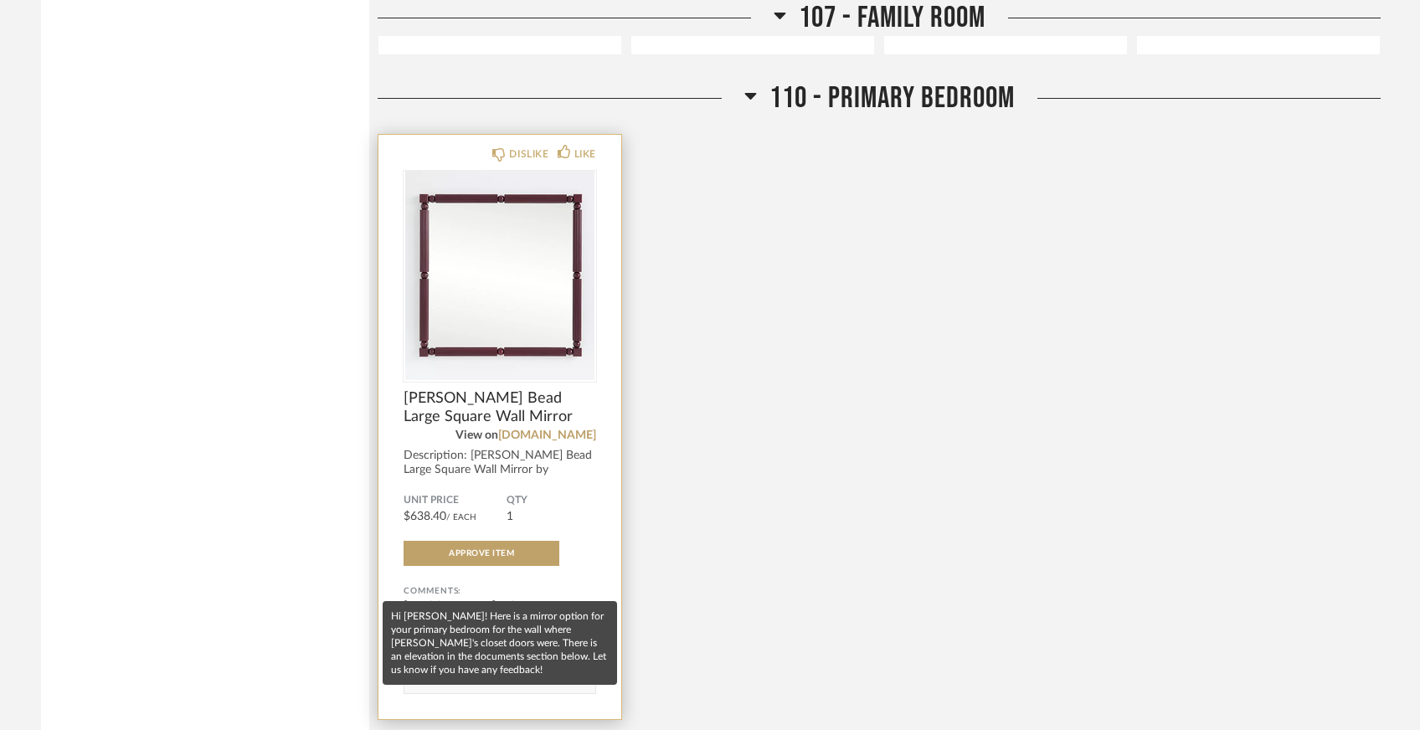
click at [446, 598] on div "[PERSON_NAME]: Hi [PERSON_NAME]! Here is a mirror option for your primary bedr.…" at bounding box center [499, 623] width 193 height 50
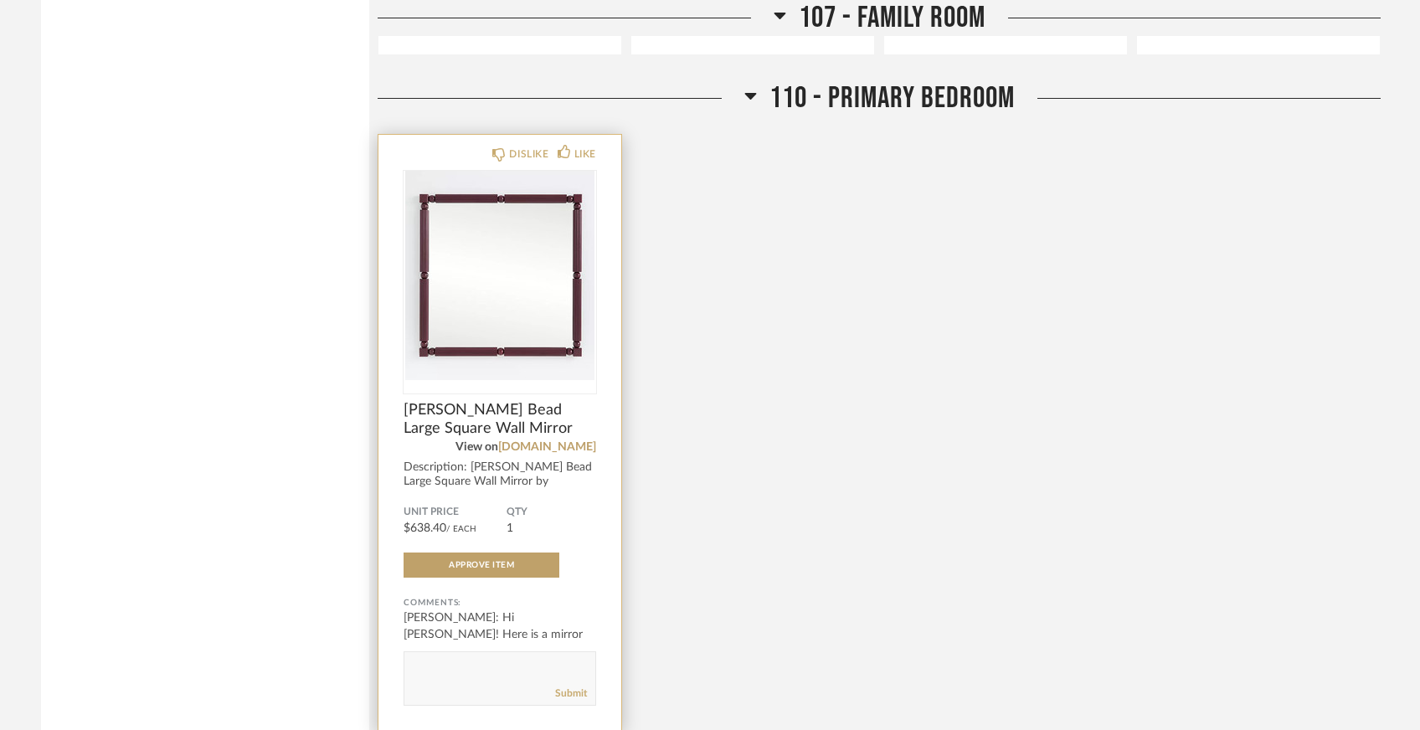
click at [0, 0] on img at bounding box center [0, 0] width 0 height 0
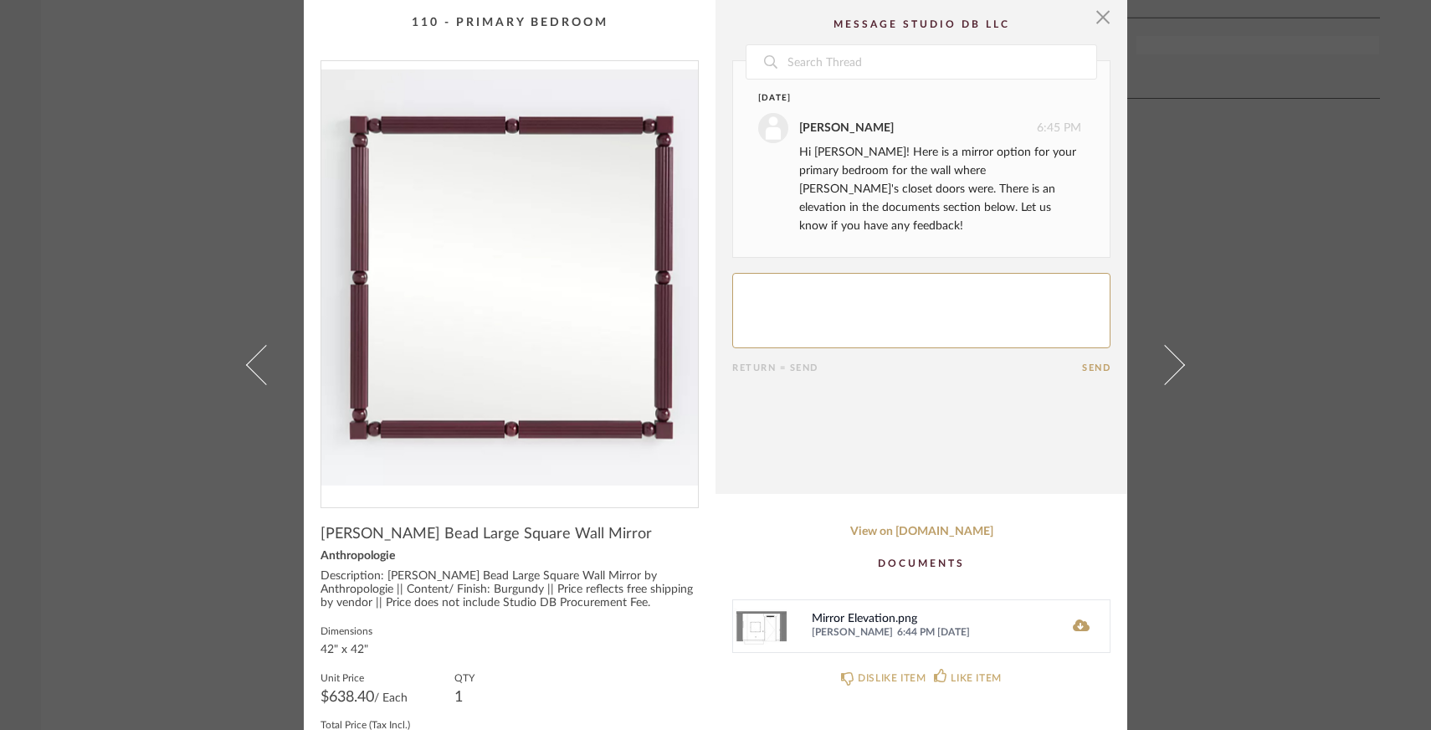
scroll to position [53, 0]
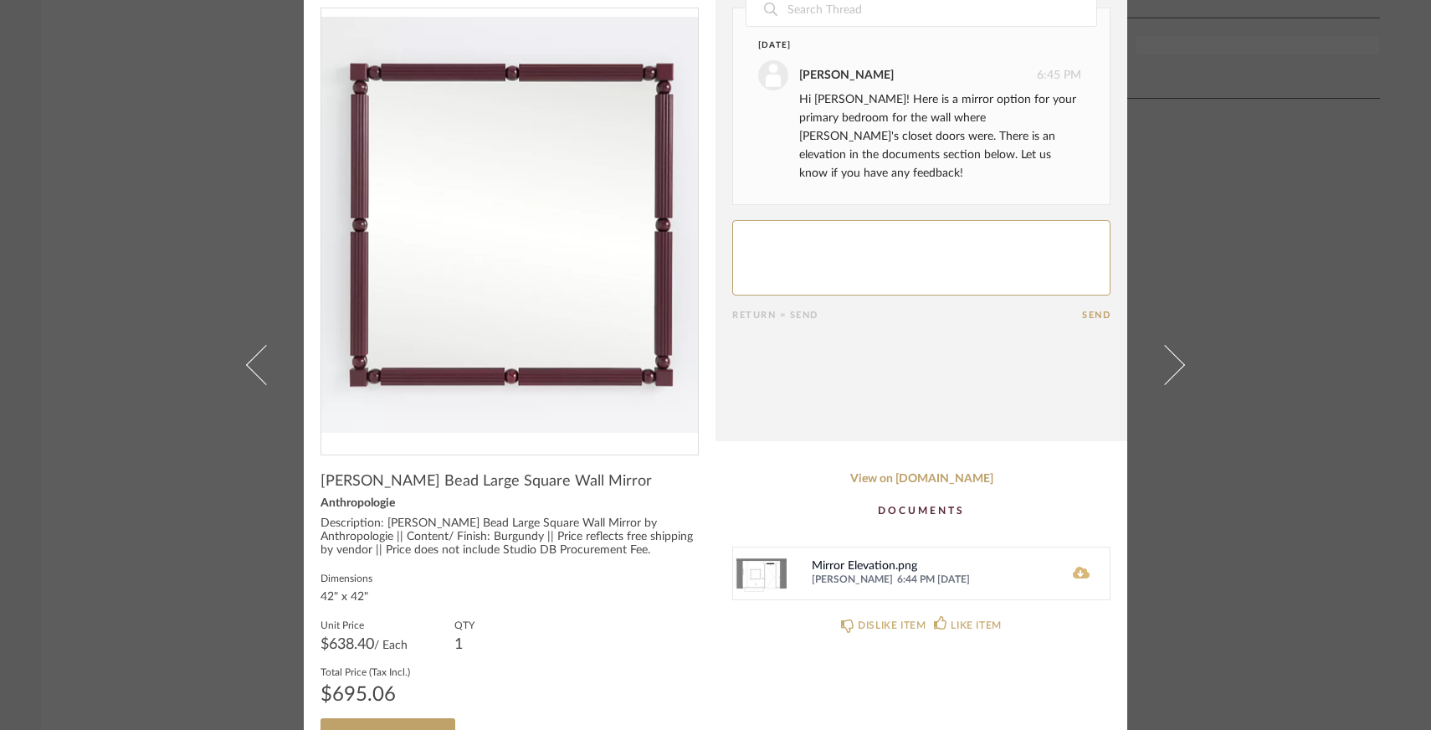
click at [1076, 575] on icon at bounding box center [1081, 572] width 17 height 13
click at [911, 483] on link "View on [DOMAIN_NAME]" at bounding box center [921, 479] width 378 height 14
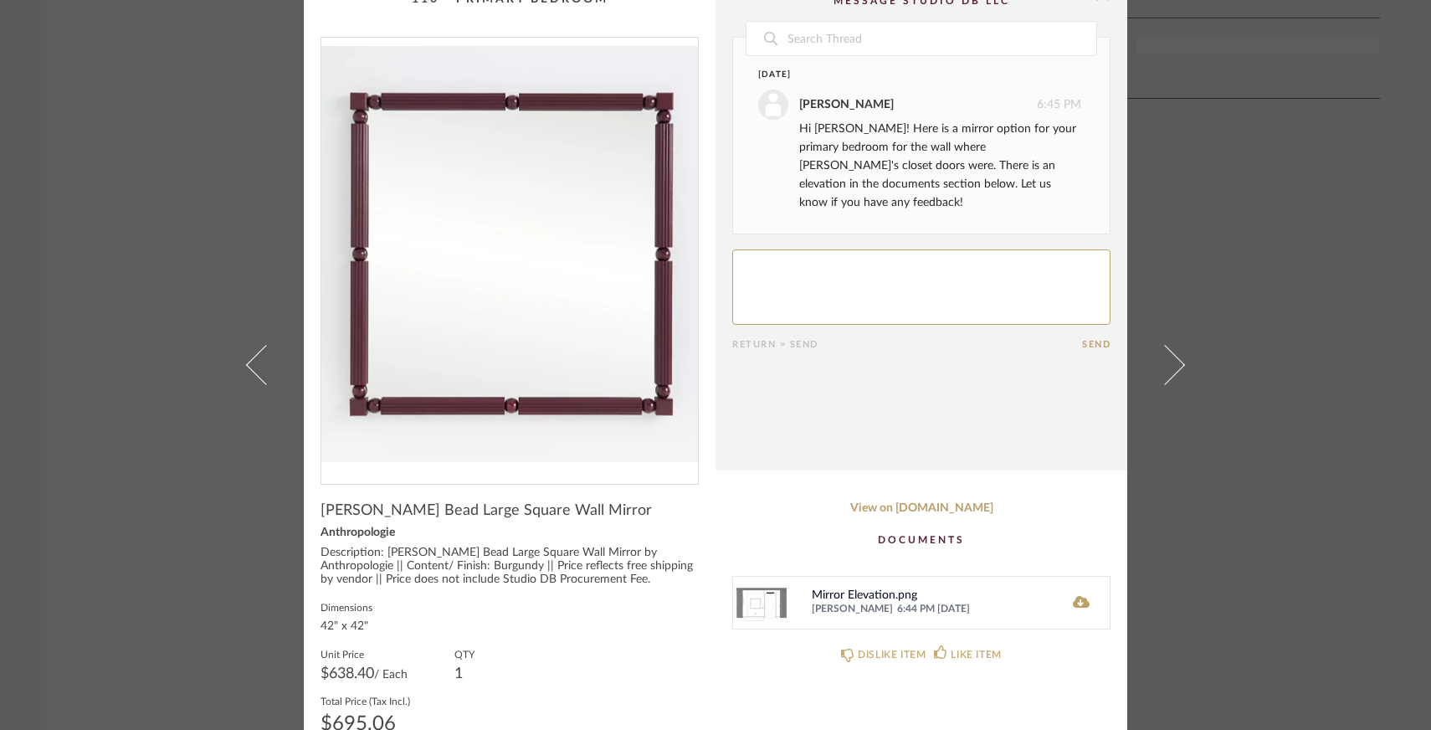
scroll to position [14, 0]
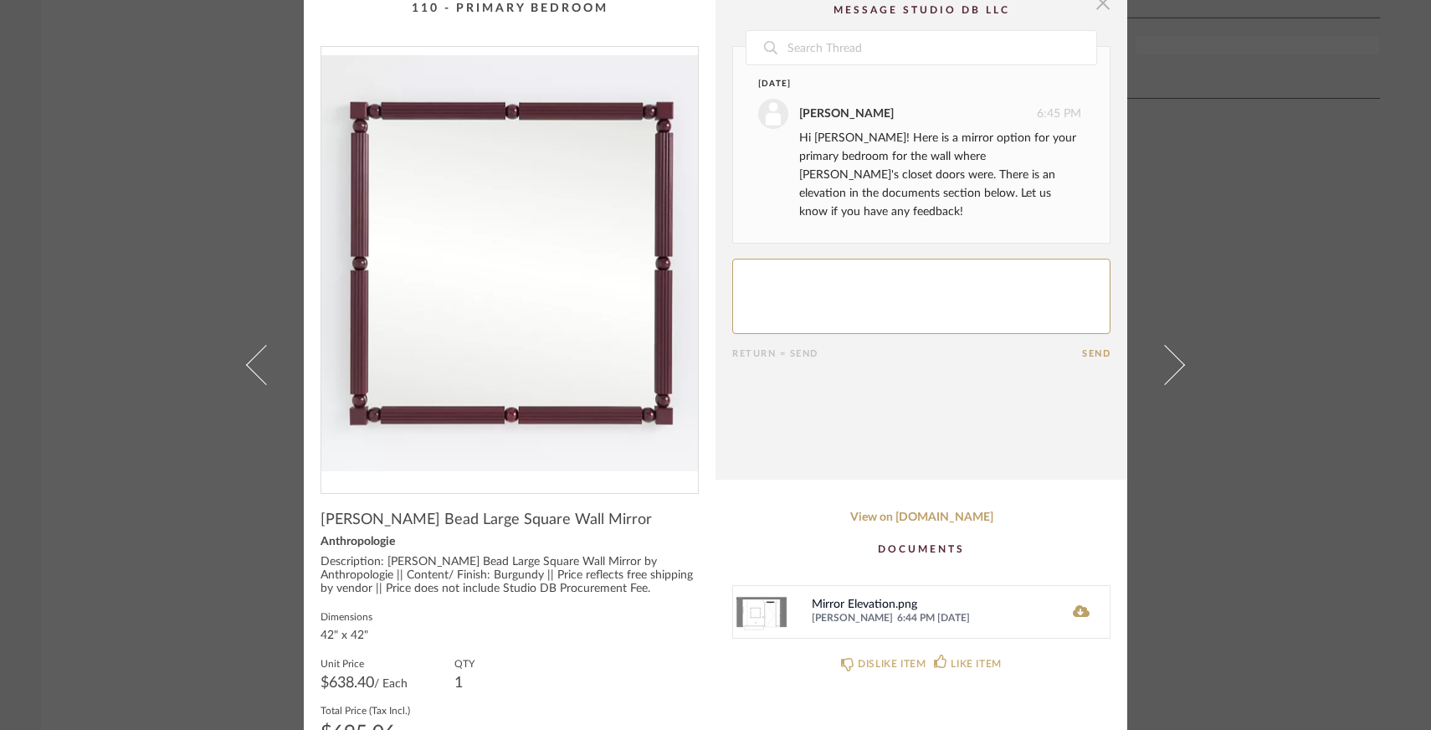
click at [1102, 7] on span "button" at bounding box center [1102, 2] width 33 height 33
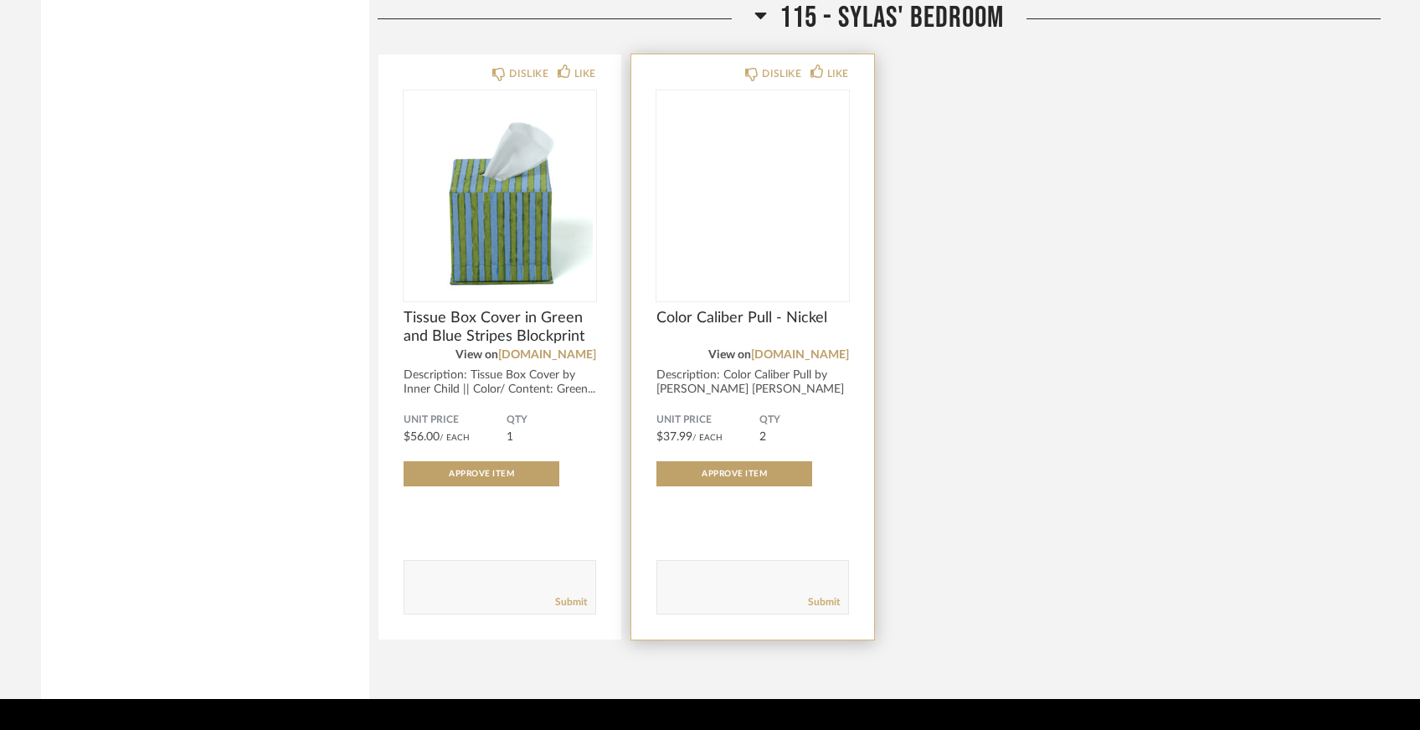
scroll to position [4311, 0]
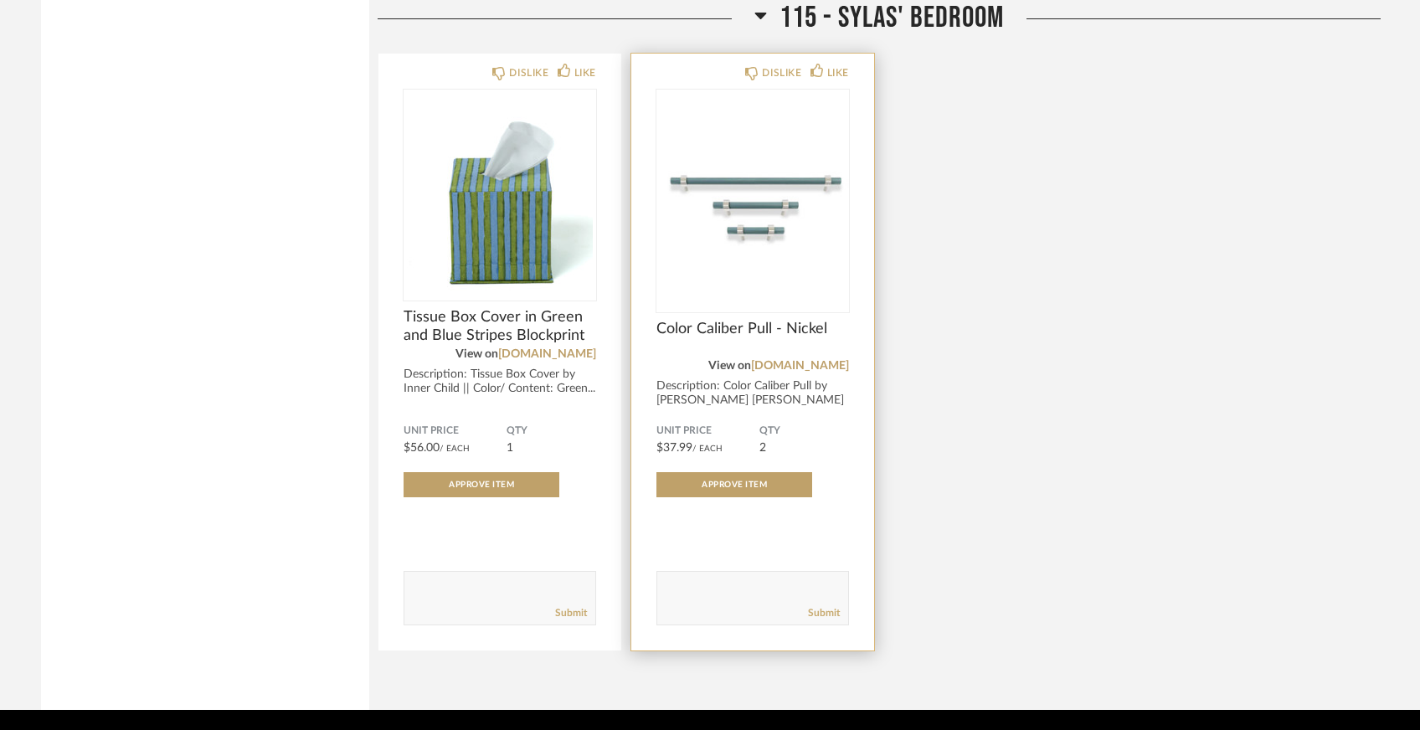
click at [792, 199] on img "0" at bounding box center [752, 194] width 193 height 209
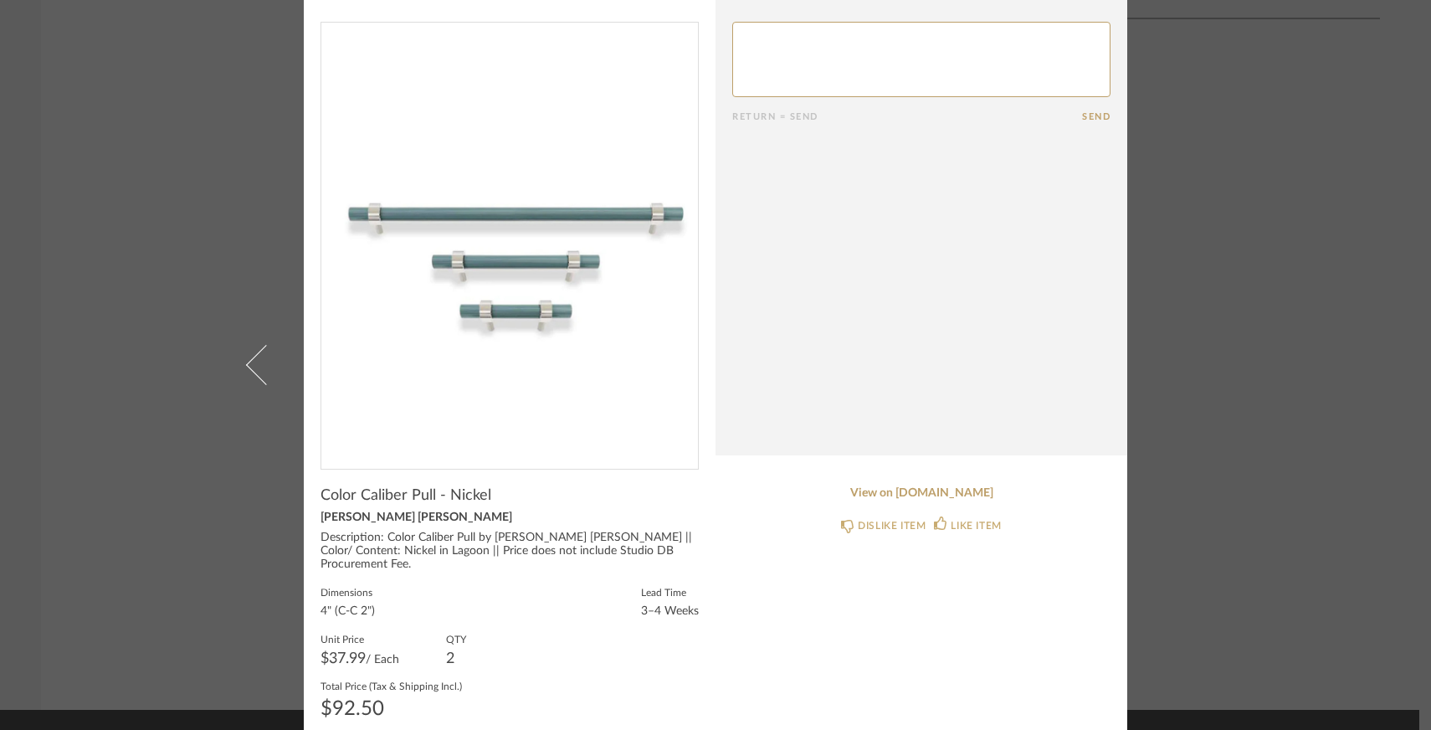
scroll to position [78, 0]
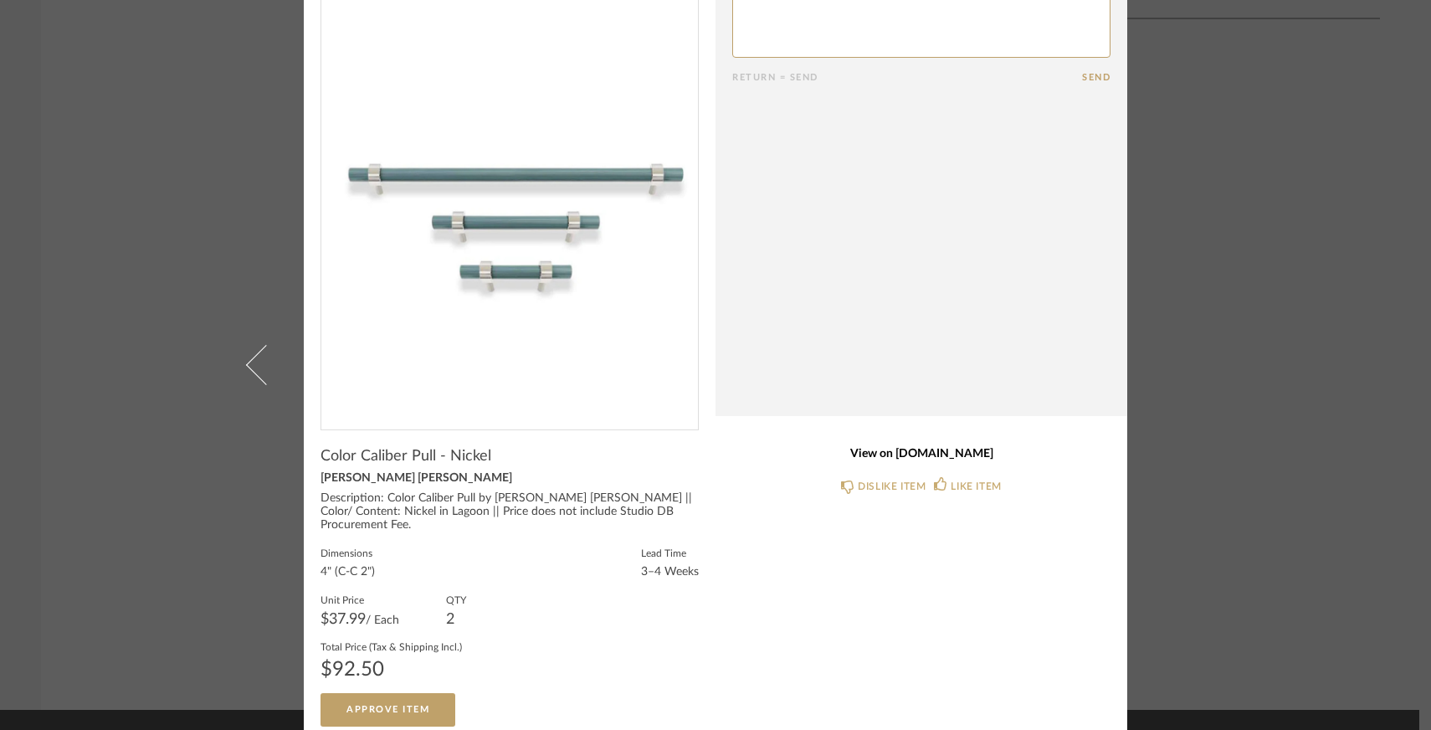
click at [890, 459] on link "View on [DOMAIN_NAME]" at bounding box center [921, 454] width 378 height 14
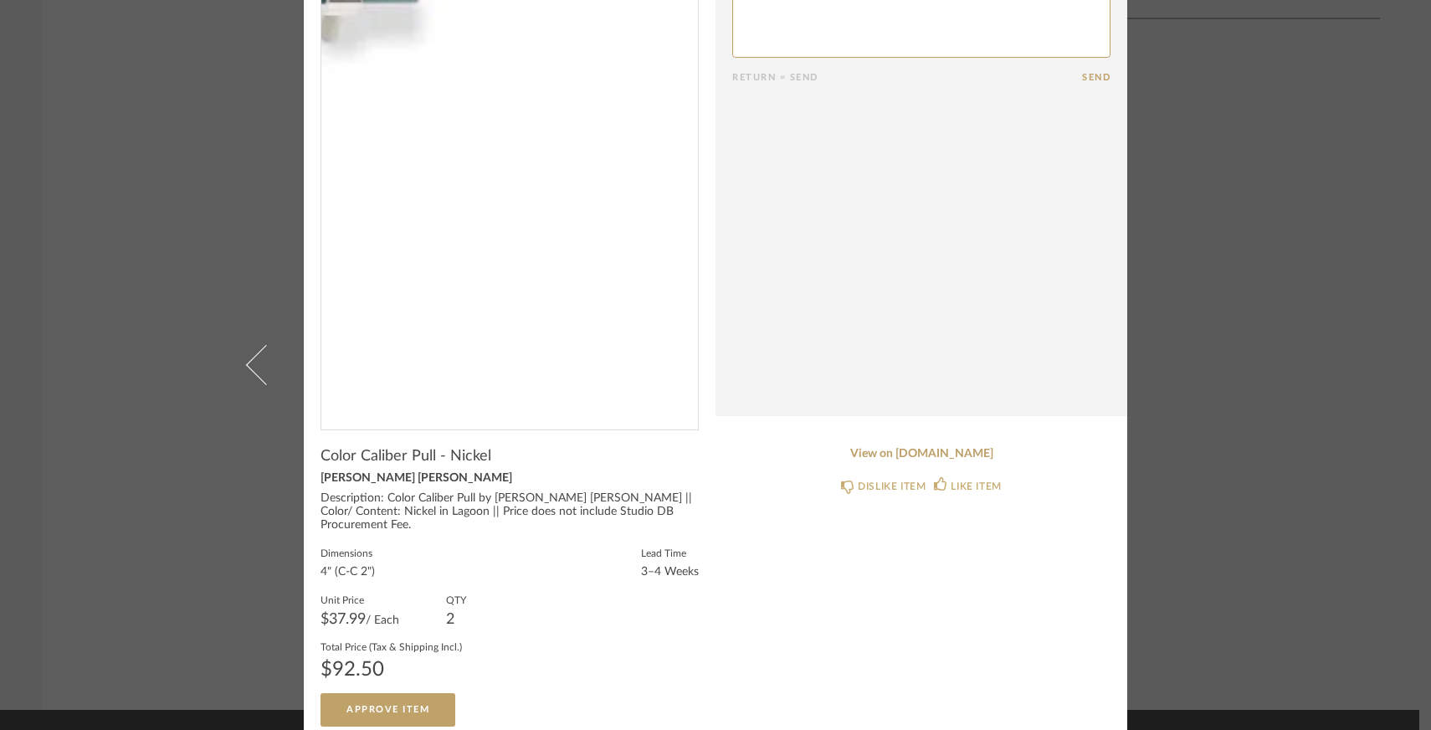
scroll to position [0, 0]
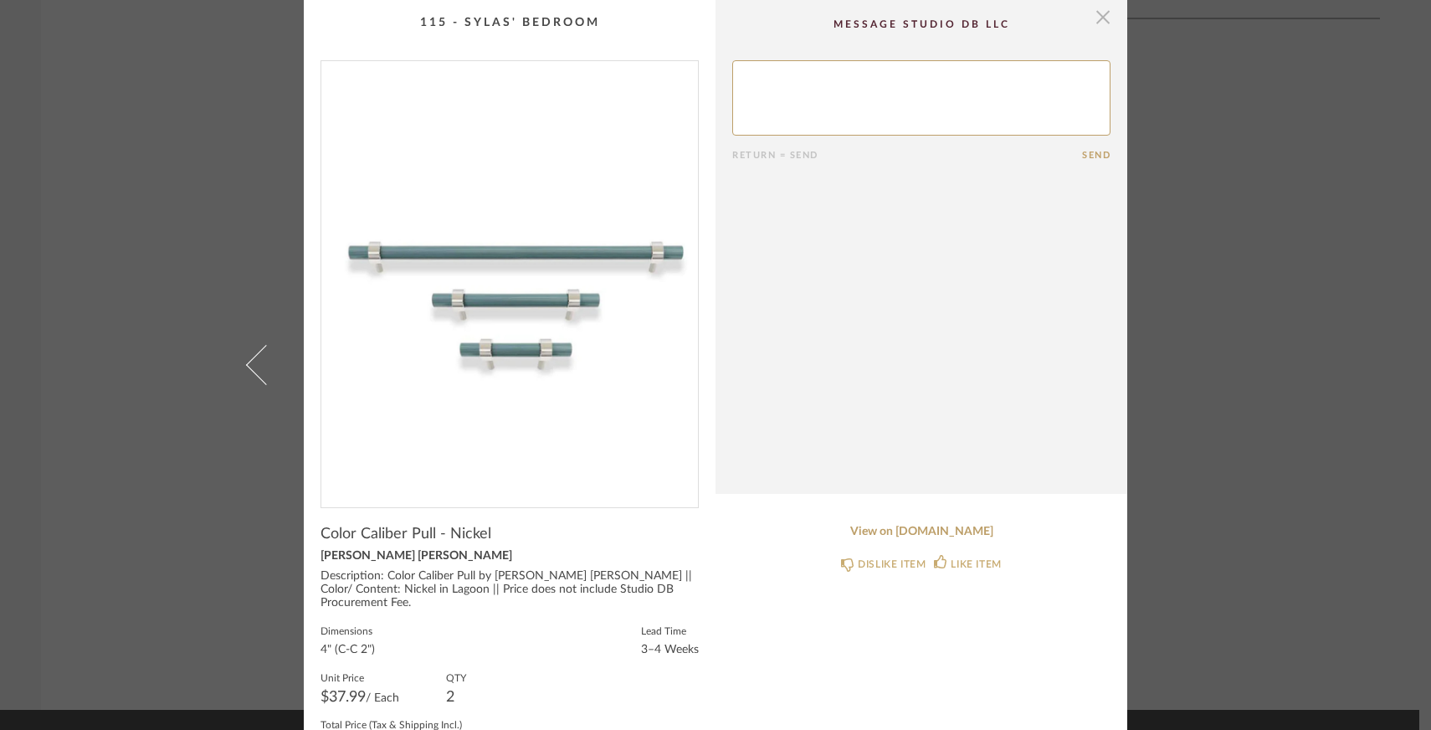
click at [1099, 16] on span "button" at bounding box center [1102, 16] width 33 height 33
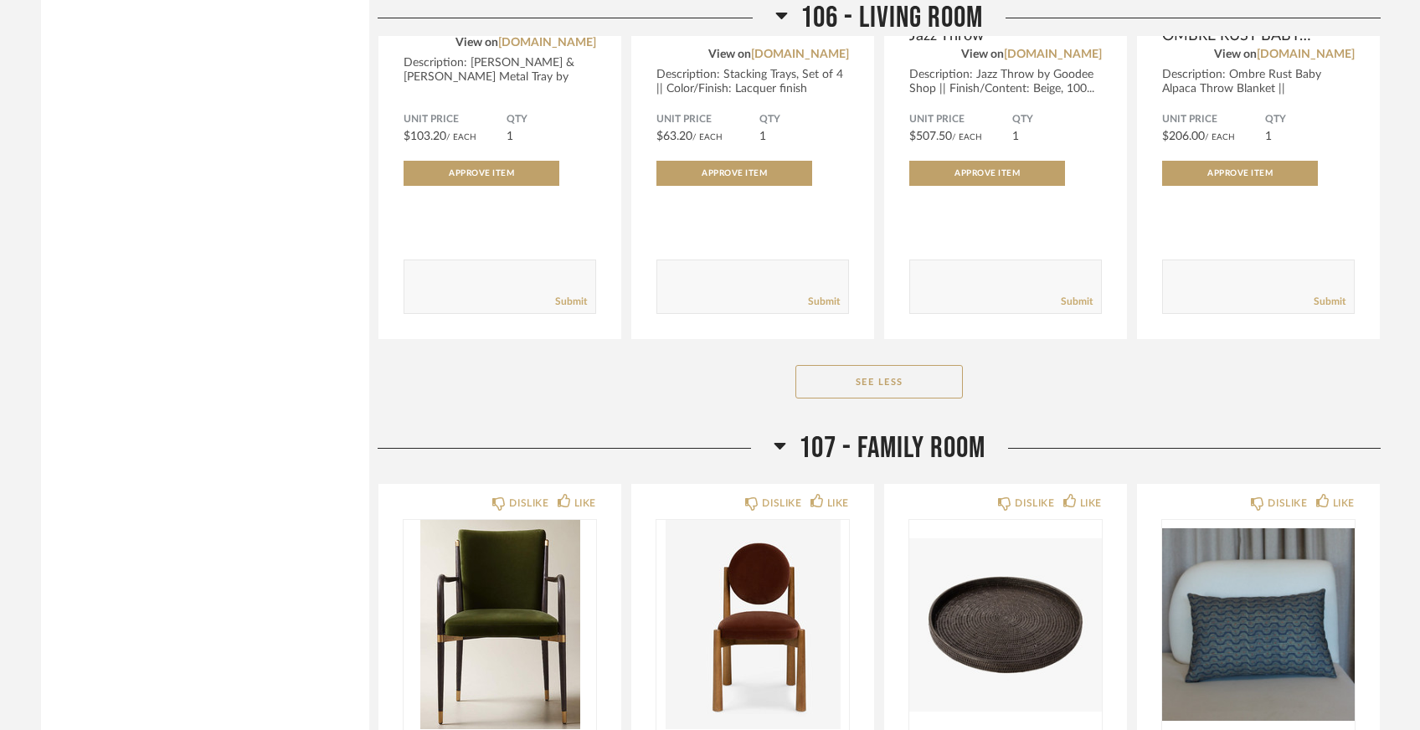
scroll to position [2888, 0]
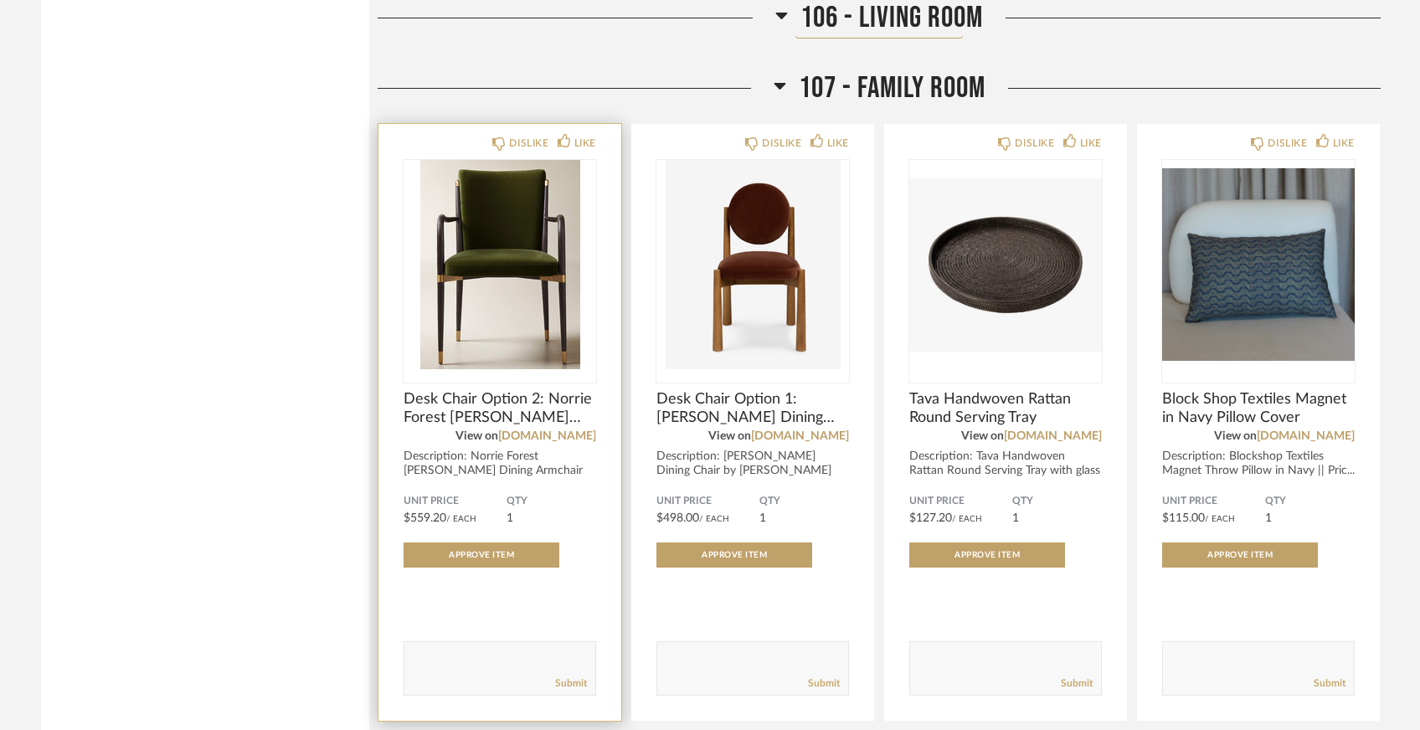
click at [533, 312] on img "0" at bounding box center [499, 264] width 193 height 209
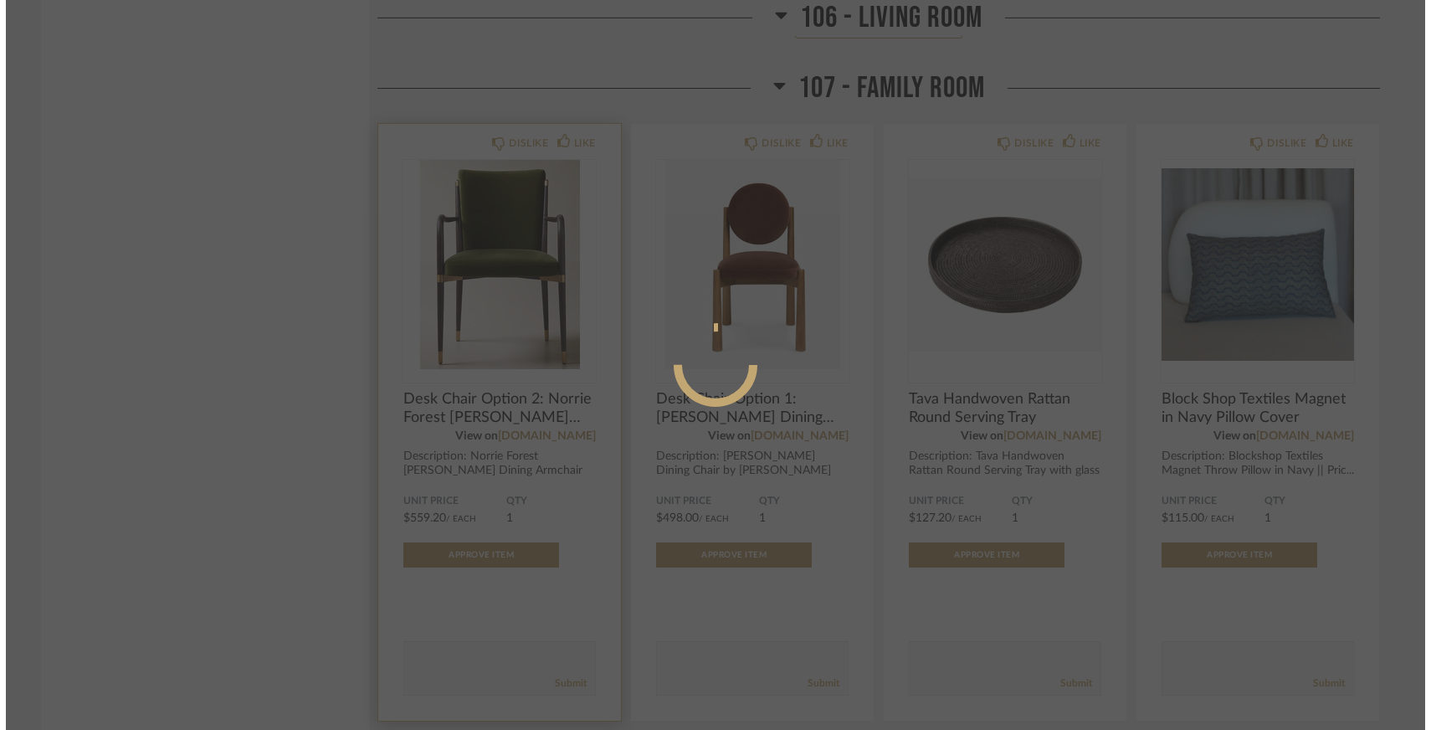
scroll to position [0, 0]
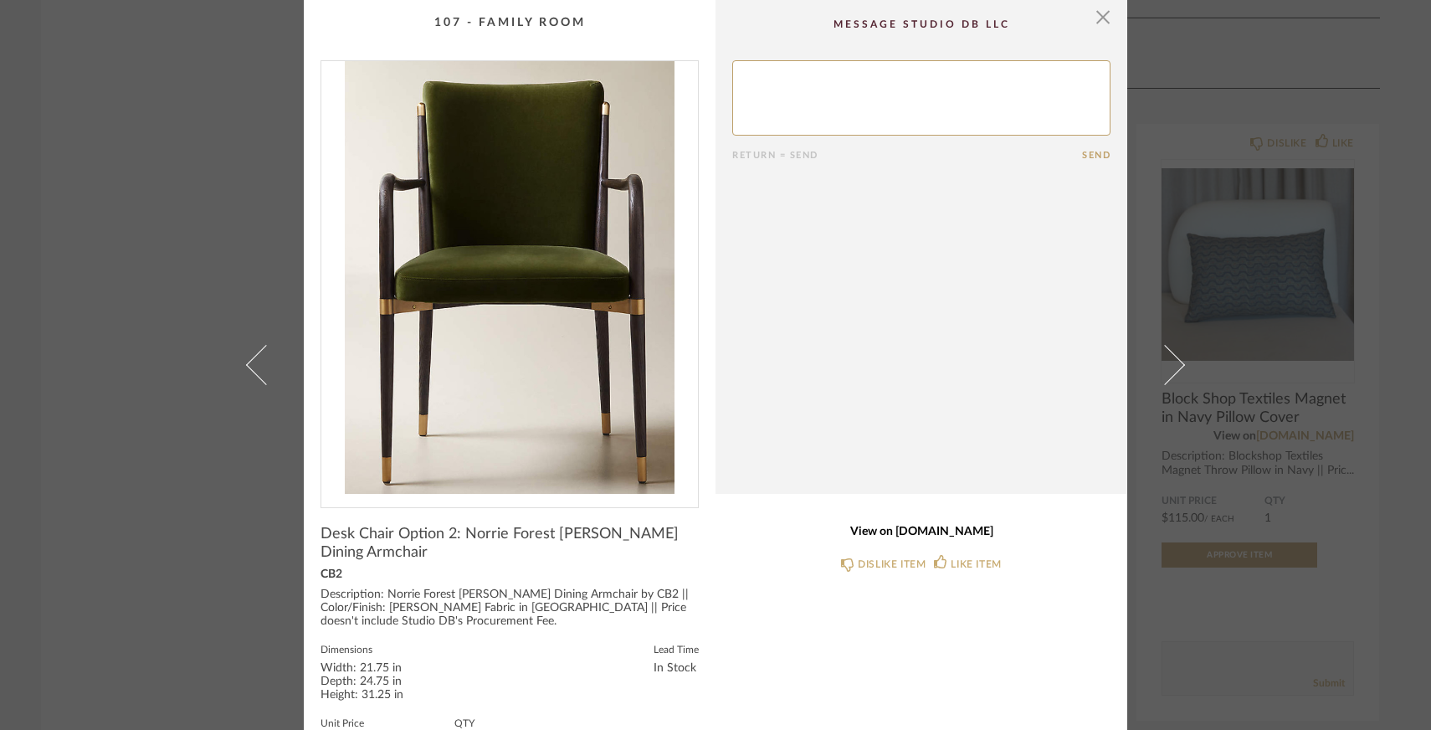
click at [908, 534] on link "View on [DOMAIN_NAME]" at bounding box center [921, 532] width 378 height 14
click at [1098, 24] on span "button" at bounding box center [1102, 16] width 33 height 33
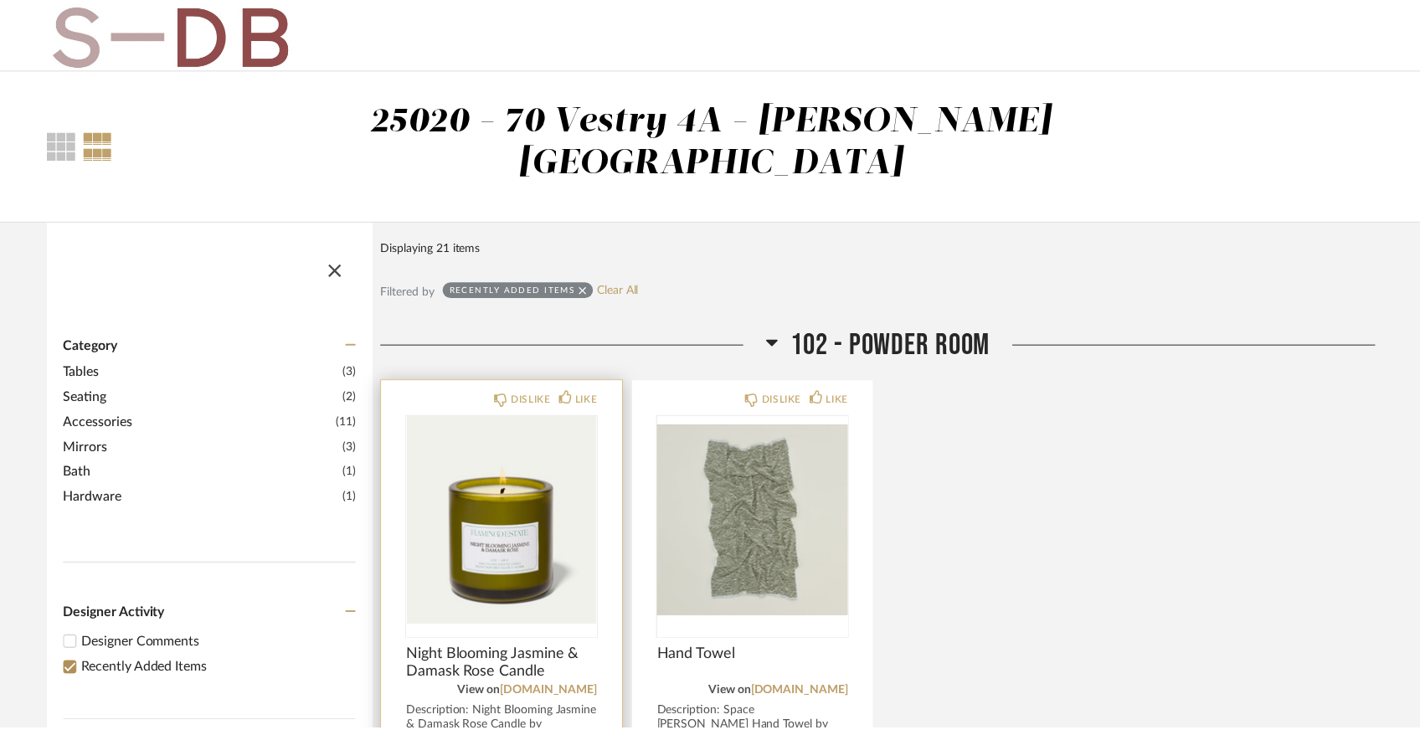
scroll to position [2888, 0]
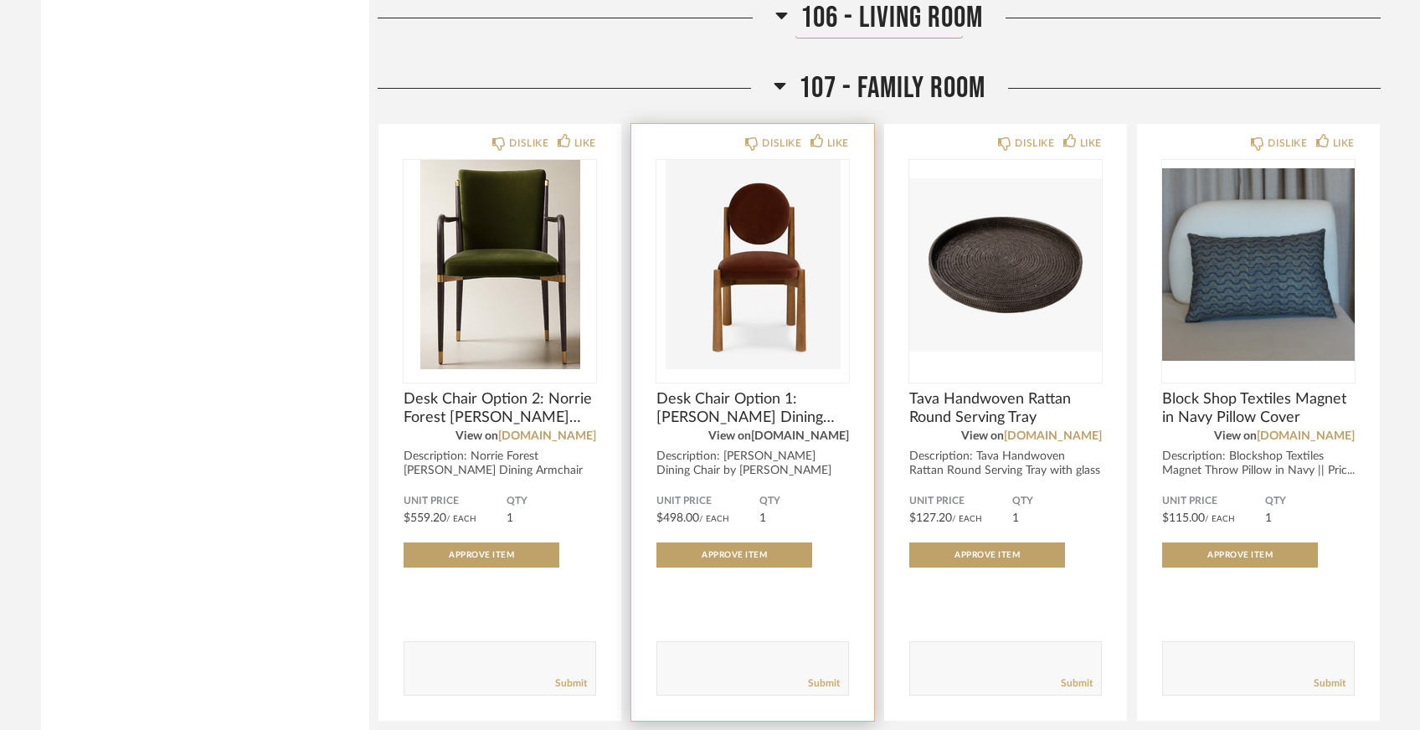
click at [769, 430] on link "[DOMAIN_NAME]" at bounding box center [800, 436] width 98 height 12
